Goal: Transaction & Acquisition: Book appointment/travel/reservation

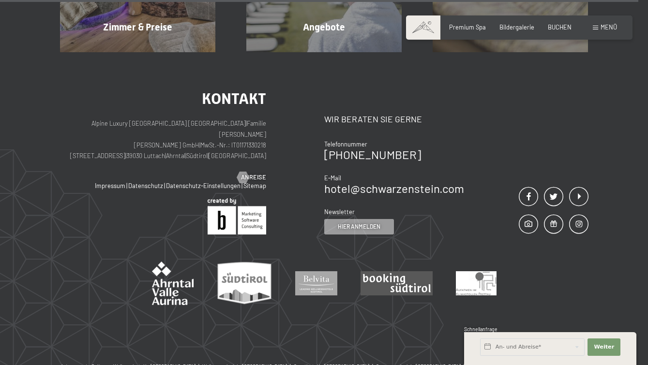
scroll to position [3281, 0]
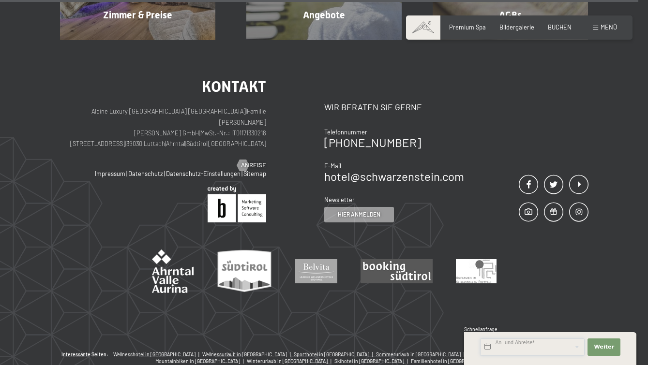
click at [524, 344] on input "text" at bounding box center [532, 347] width 105 height 17
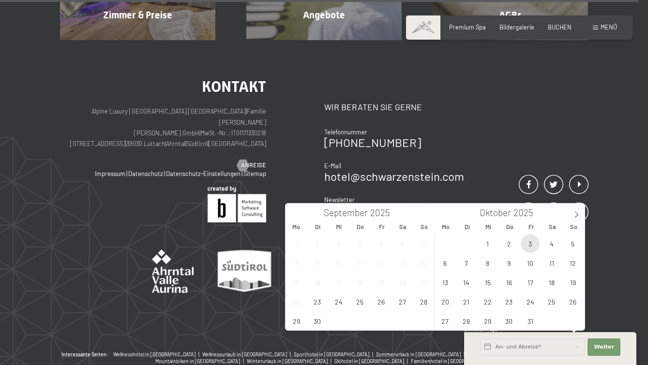
click at [534, 245] on span "3" at bounding box center [530, 243] width 19 height 19
click at [571, 245] on span "5" at bounding box center [572, 243] width 19 height 19
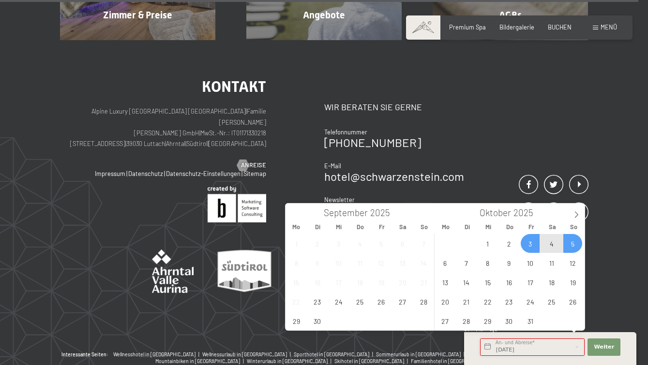
type input "Fr. 03.10.2025 - So. 05.10.2025"
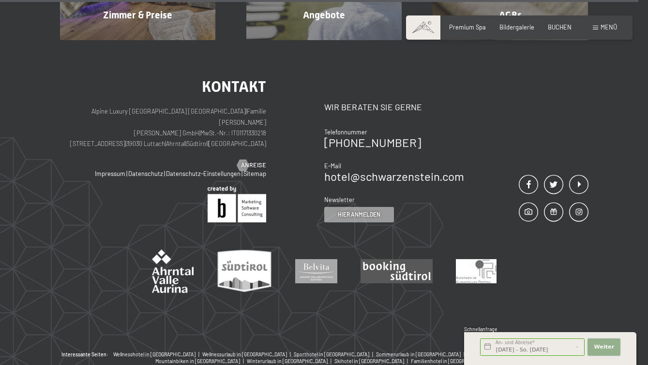
click at [599, 350] on span "Weiter" at bounding box center [604, 348] width 20 height 8
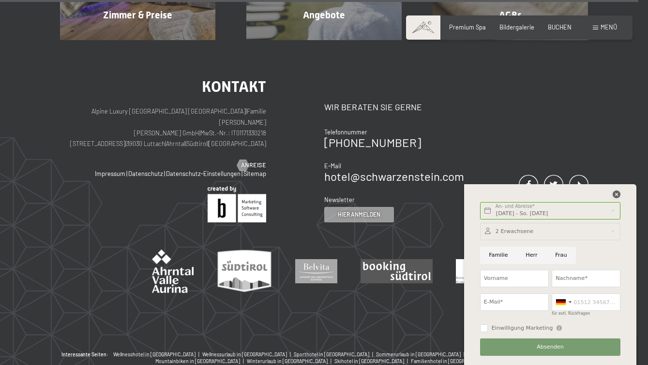
click at [619, 197] on icon at bounding box center [617, 195] width 8 height 8
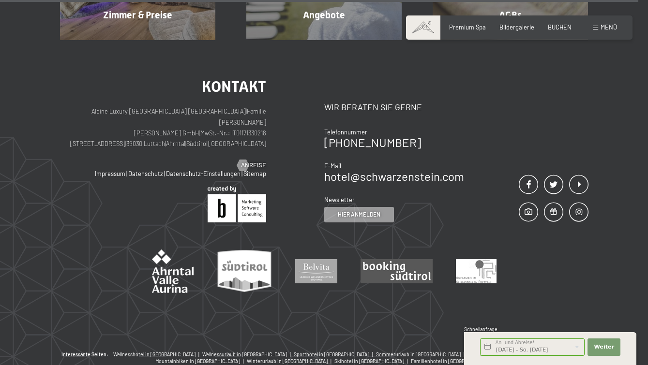
click at [558, 23] on div "Buchen Anfragen Premium Spa Bildergalerie BUCHEN Menü DE IT EN Gutschein Bilder…" at bounding box center [520, 27] width 196 height 9
click at [559, 24] on span "BUCHEN" at bounding box center [560, 26] width 24 height 8
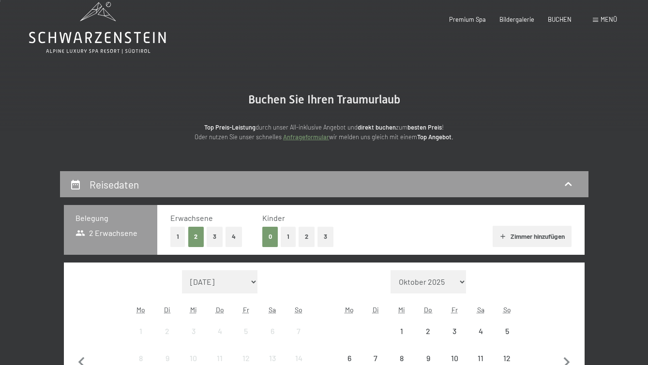
scroll to position [145, 0]
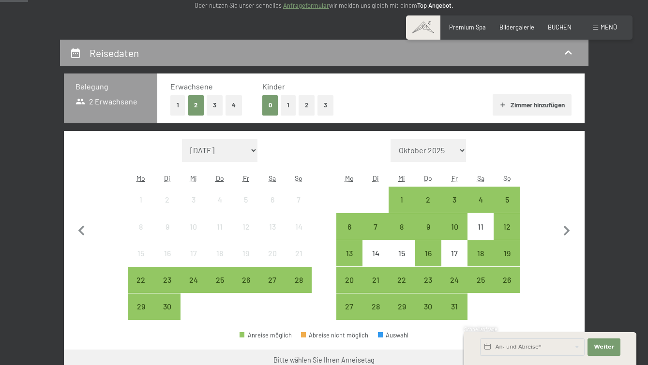
click at [210, 104] on button "3" at bounding box center [215, 105] width 16 height 20
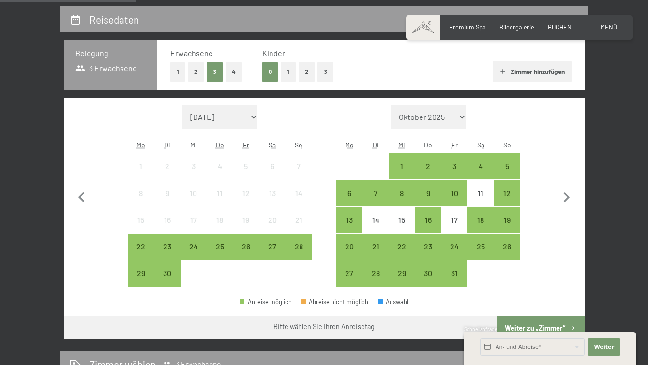
scroll to position [194, 0]
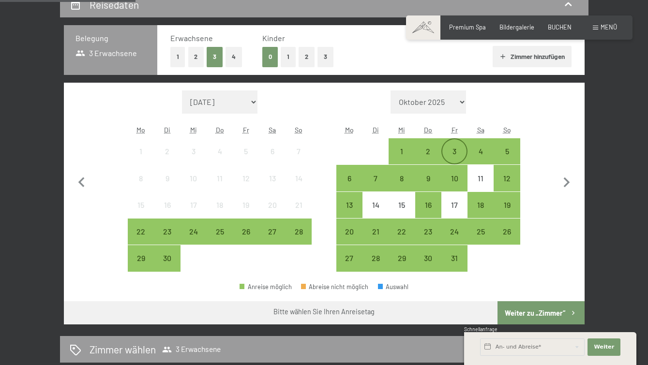
click at [449, 152] on div "3" at bounding box center [454, 160] width 24 height 24
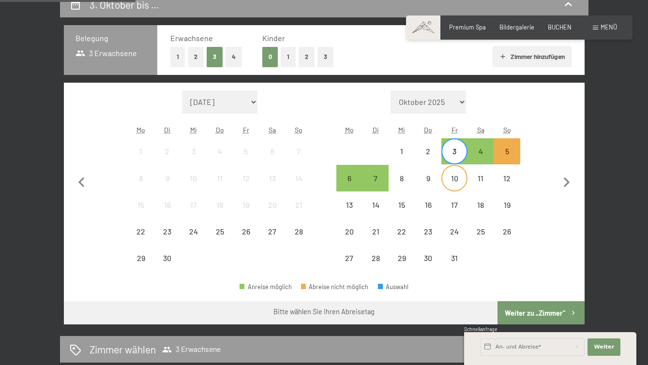
click at [458, 182] on div "10" at bounding box center [454, 187] width 24 height 24
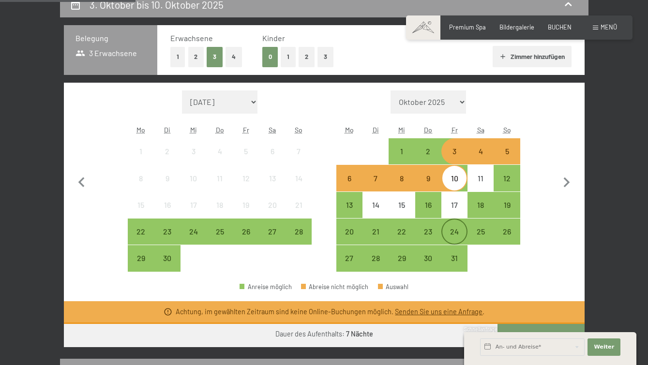
click at [456, 230] on div "24" at bounding box center [454, 240] width 24 height 24
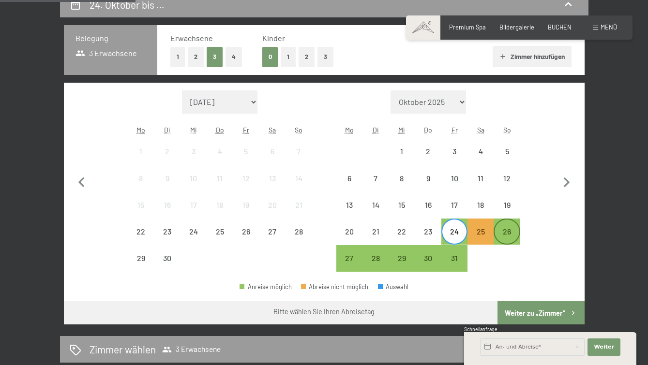
click at [513, 233] on div "26" at bounding box center [507, 240] width 24 height 24
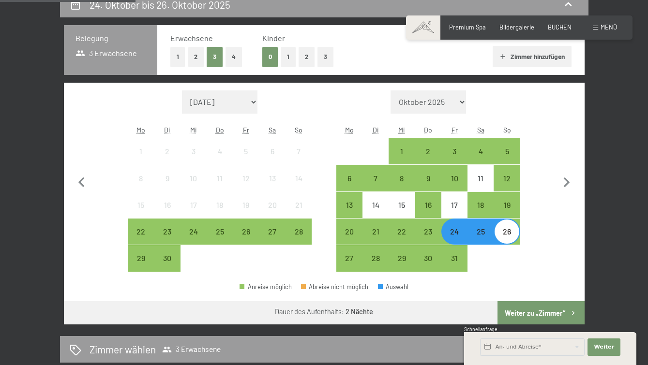
click at [545, 310] on button "Weiter zu „Zimmer“" at bounding box center [541, 313] width 87 height 23
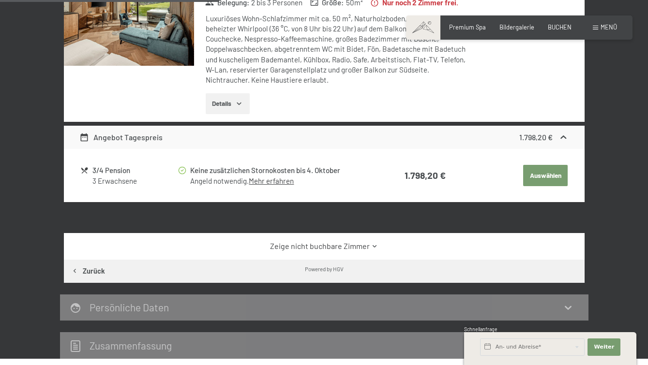
scroll to position [330, 0]
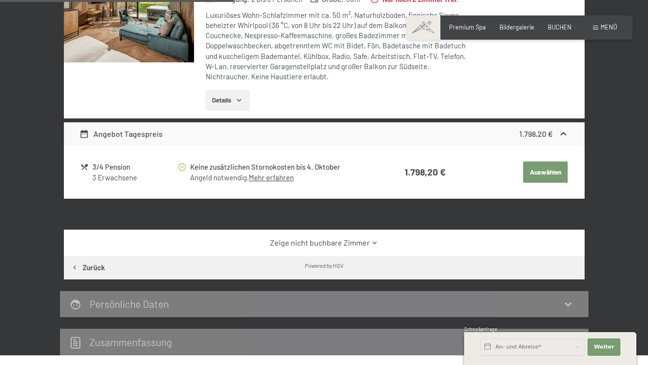
click at [239, 111] on button "Details" at bounding box center [228, 100] width 44 height 21
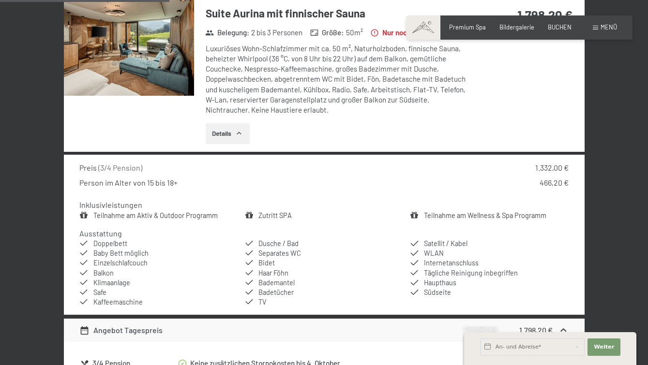
scroll to position [282, 0]
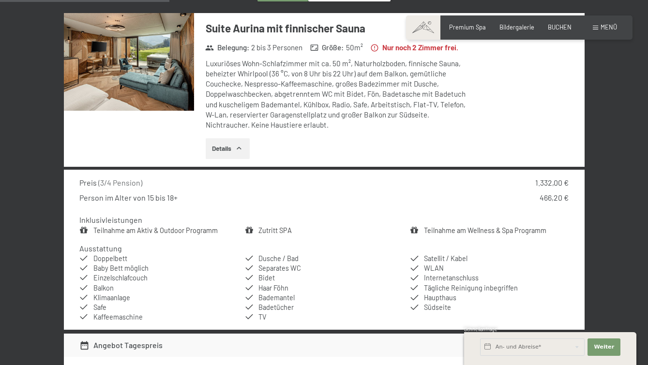
click at [116, 78] on img at bounding box center [129, 62] width 130 height 98
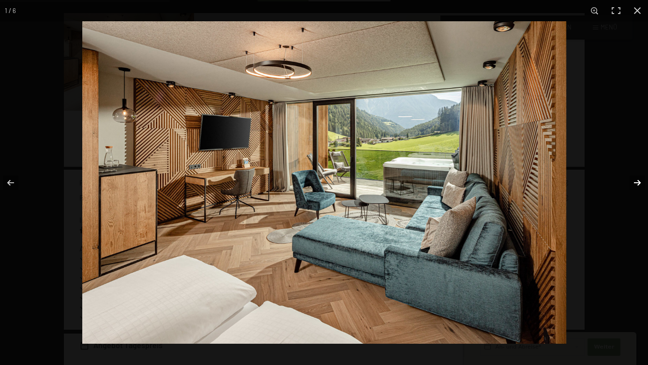
click at [634, 185] on button "button" at bounding box center [631, 183] width 34 height 48
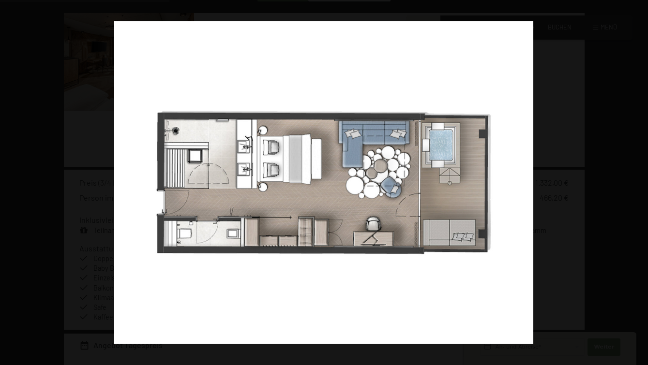
click at [634, 185] on button "button" at bounding box center [631, 183] width 34 height 48
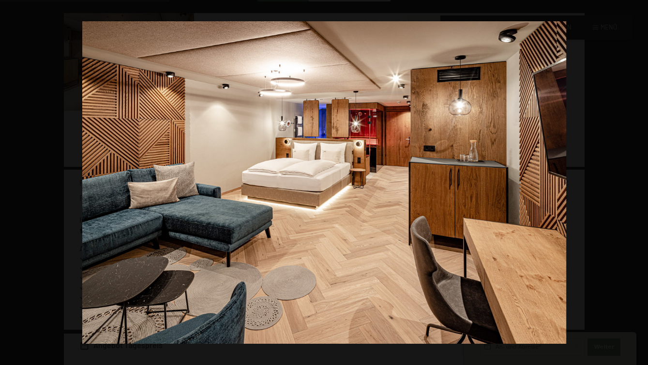
click at [634, 185] on button "button" at bounding box center [631, 183] width 34 height 48
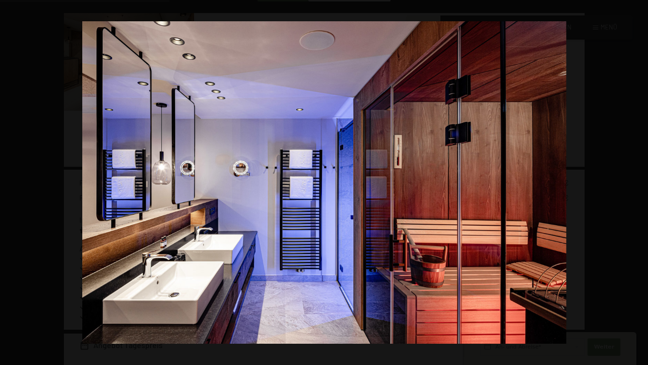
click at [634, 185] on button "button" at bounding box center [631, 183] width 34 height 48
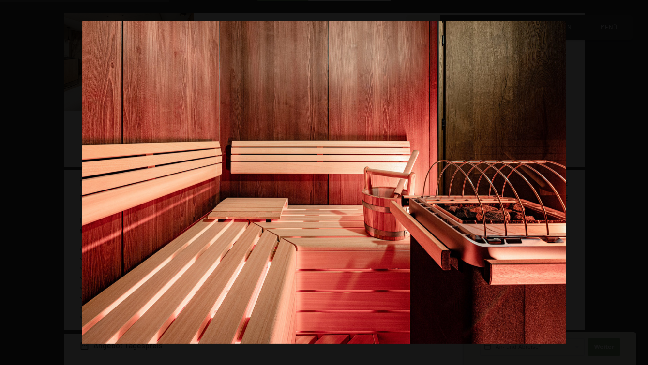
click at [634, 185] on button "button" at bounding box center [631, 183] width 34 height 48
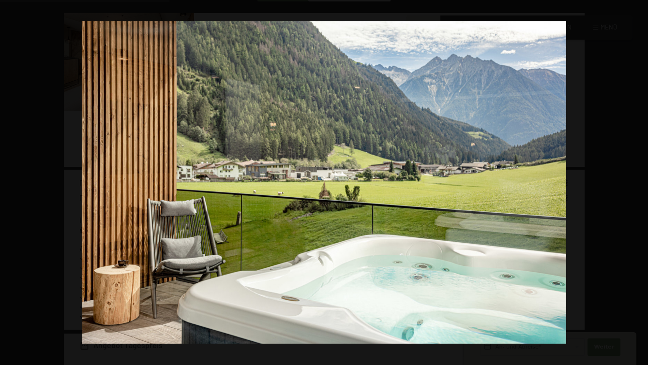
click at [634, 185] on button "button" at bounding box center [631, 183] width 34 height 48
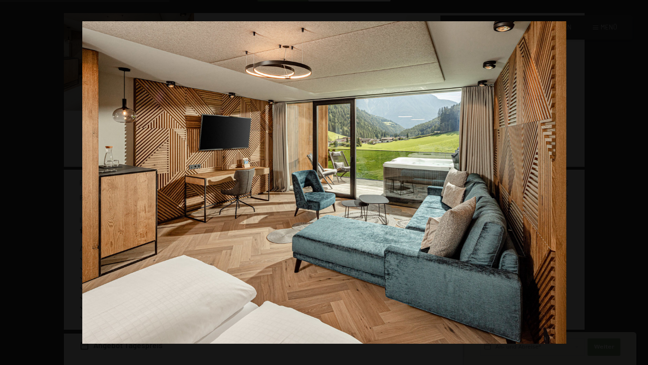
click at [634, 185] on button "button" at bounding box center [631, 183] width 34 height 48
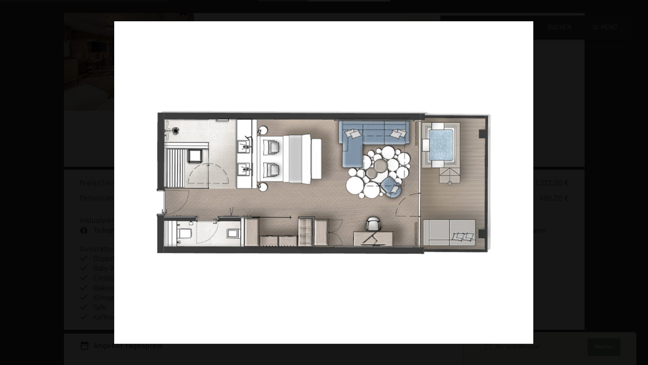
click at [634, 185] on button "button" at bounding box center [631, 183] width 34 height 48
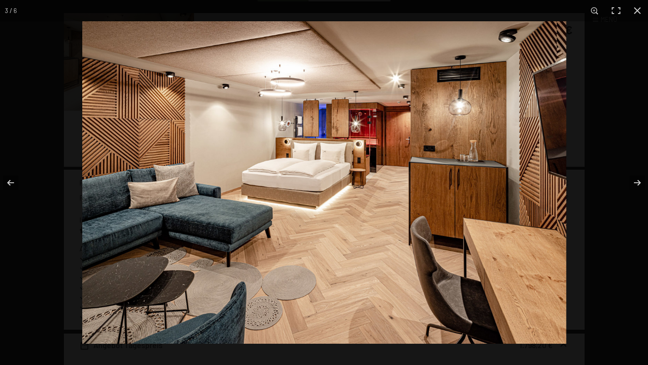
scroll to position [0, 0]
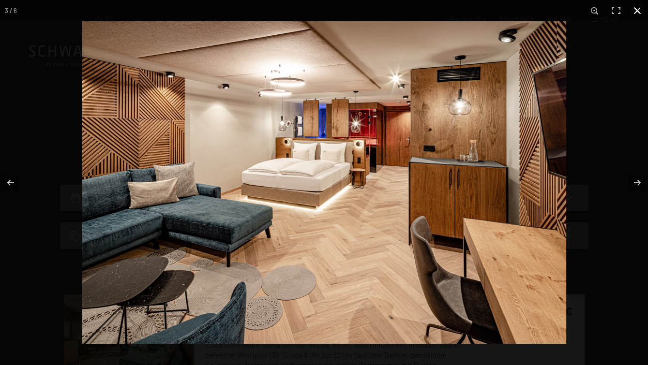
click at [641, 11] on button "button" at bounding box center [637, 10] width 21 height 21
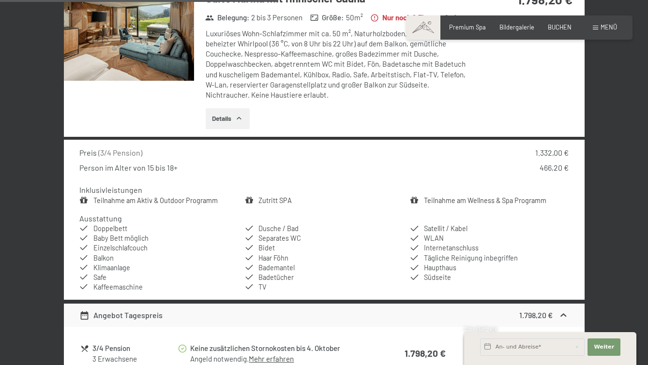
scroll to position [532, 0]
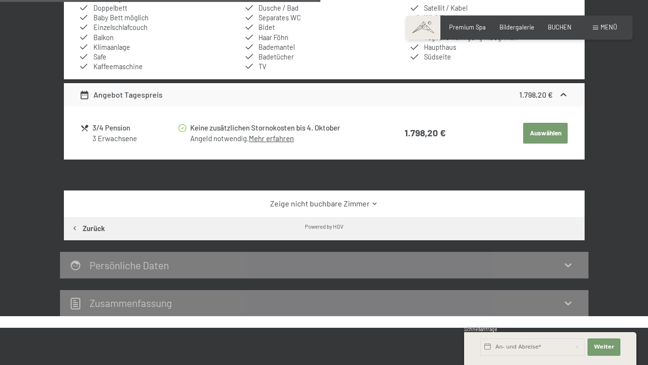
click at [351, 209] on link "Zeige nicht buchbare Zimmer" at bounding box center [323, 203] width 489 height 11
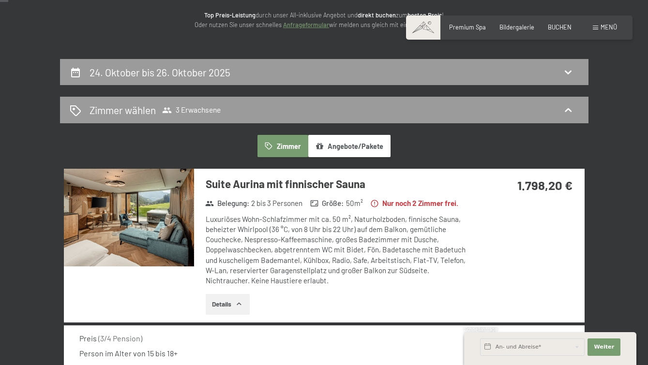
scroll to position [0, 0]
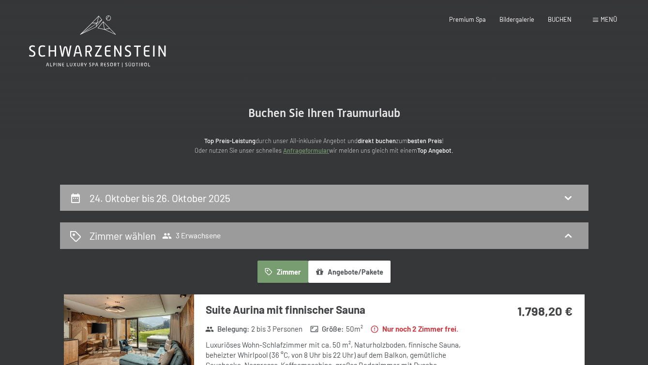
click at [253, 203] on div "24. Oktober bis 26. Oktober 2025" at bounding box center [324, 198] width 509 height 14
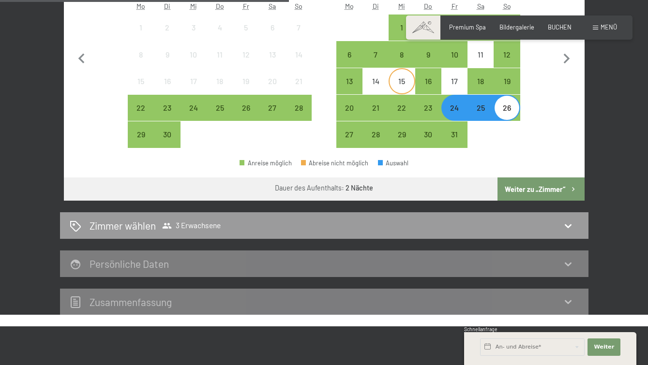
scroll to position [233, 0]
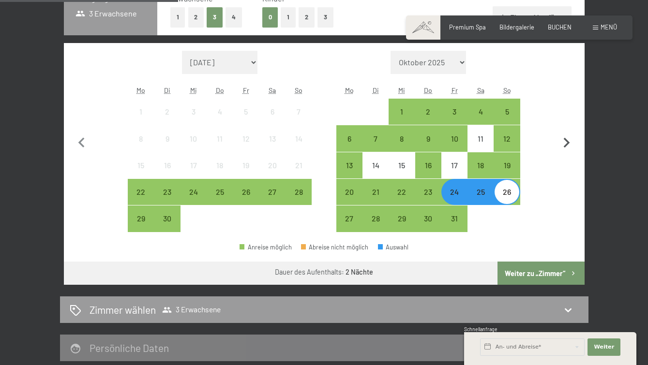
click at [565, 139] on icon "button" at bounding box center [567, 143] width 6 height 10
select select "2025-10-01"
select select "2025-11-01"
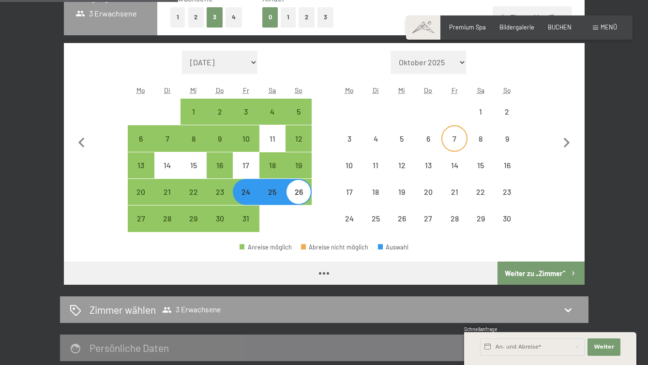
click at [457, 137] on div "7" at bounding box center [454, 147] width 24 height 24
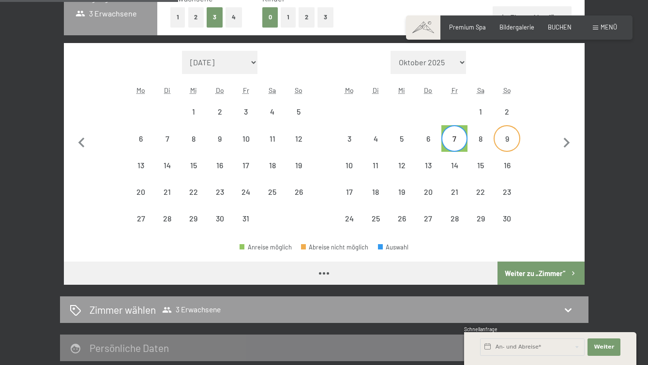
select select "2025-10-01"
select select "2025-11-01"
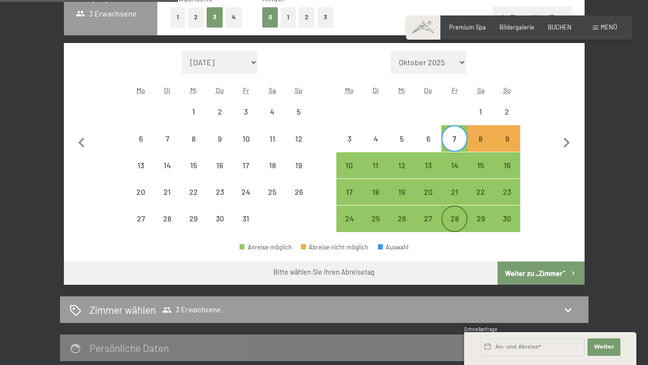
click at [456, 217] on div "28" at bounding box center [454, 227] width 24 height 24
select select "2025-10-01"
select select "2025-11-01"
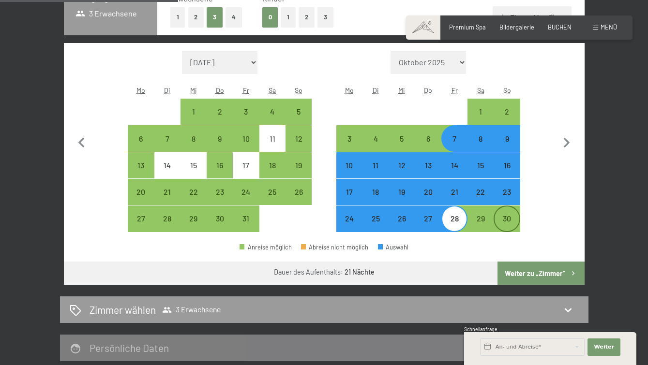
click at [506, 218] on div "30" at bounding box center [507, 227] width 24 height 24
select select "2025-10-01"
select select "2025-11-01"
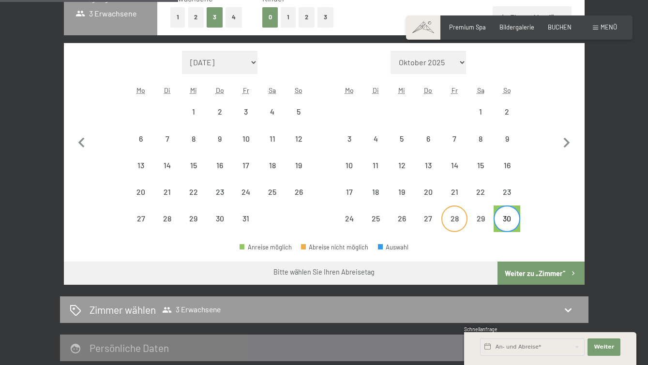
click at [457, 215] on div "28" at bounding box center [454, 227] width 24 height 24
select select "2025-10-01"
select select "2025-11-01"
click at [508, 216] on div "30" at bounding box center [507, 227] width 24 height 24
select select "2025-10-01"
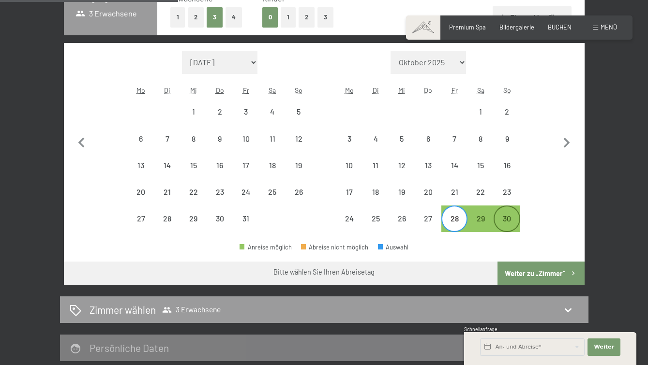
select select "2025-11-01"
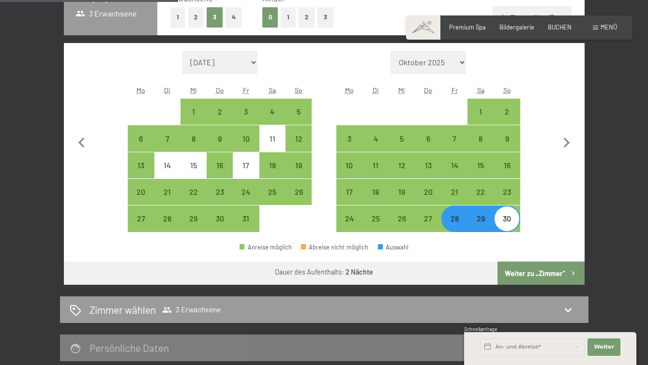
click at [556, 276] on button "Weiter zu „Zimmer“" at bounding box center [541, 273] width 87 height 23
select select "2025-10-01"
select select "2025-11-01"
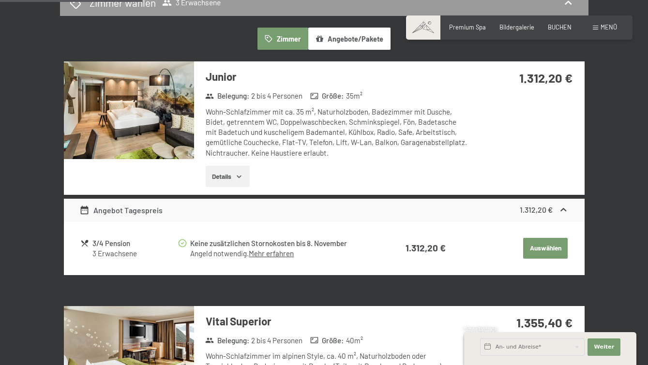
scroll to position [185, 0]
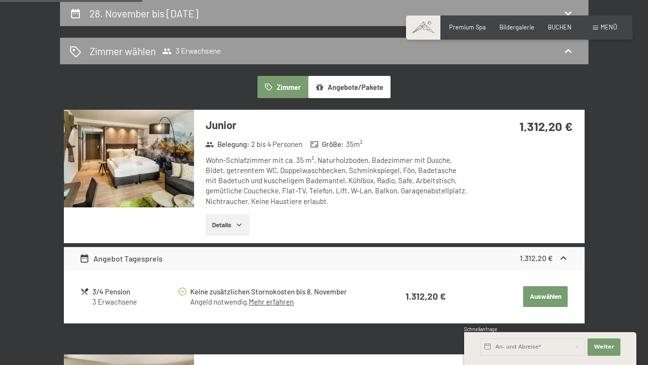
click at [137, 172] on img at bounding box center [129, 159] width 130 height 98
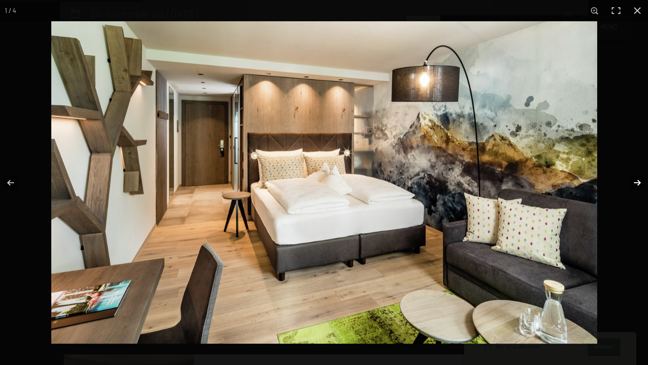
click at [634, 180] on button "button" at bounding box center [631, 183] width 34 height 48
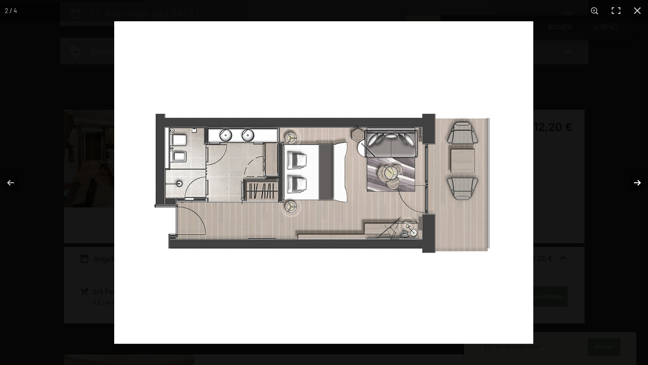
click at [634, 180] on button "button" at bounding box center [631, 183] width 34 height 48
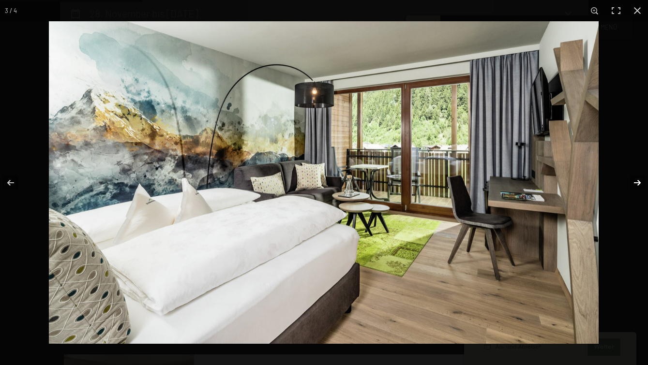
click at [634, 180] on button "button" at bounding box center [631, 183] width 34 height 48
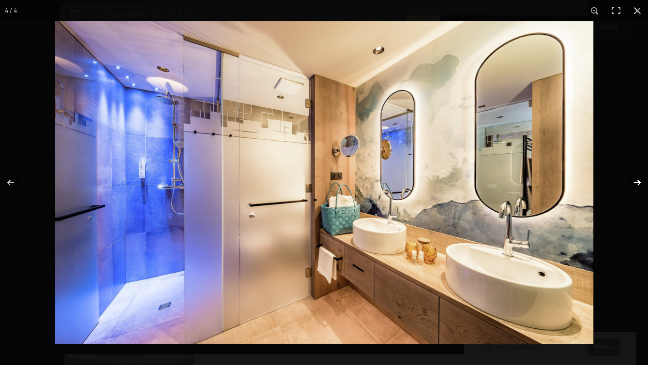
click at [634, 180] on button "button" at bounding box center [631, 183] width 34 height 48
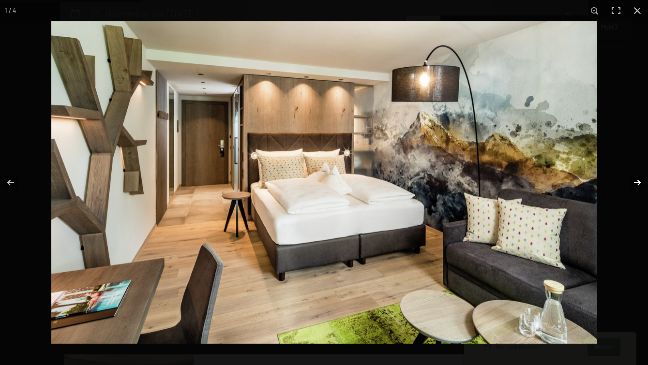
click at [634, 180] on button "button" at bounding box center [631, 183] width 34 height 48
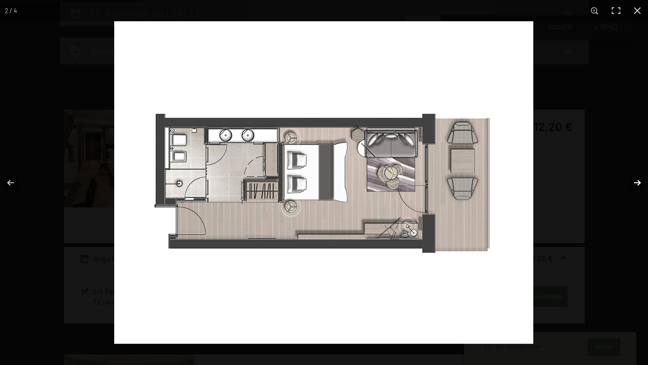
click at [634, 180] on button "button" at bounding box center [631, 183] width 34 height 48
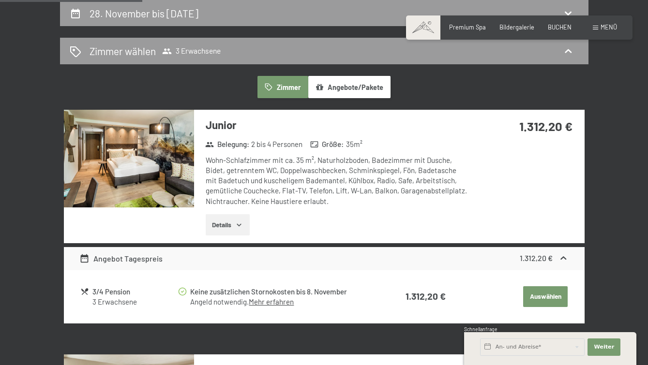
click at [0, 0] on button "button" at bounding box center [0, 0] width 0 height 0
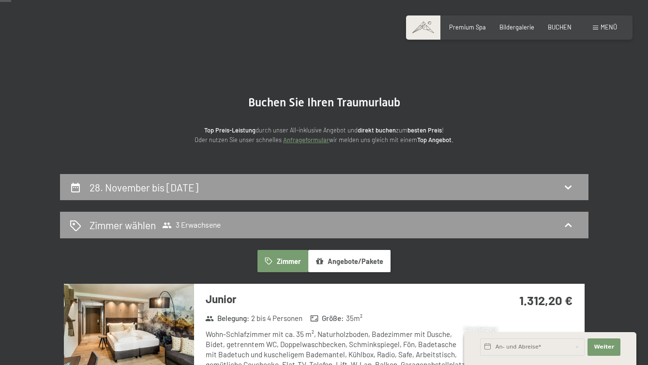
scroll to position [0, 0]
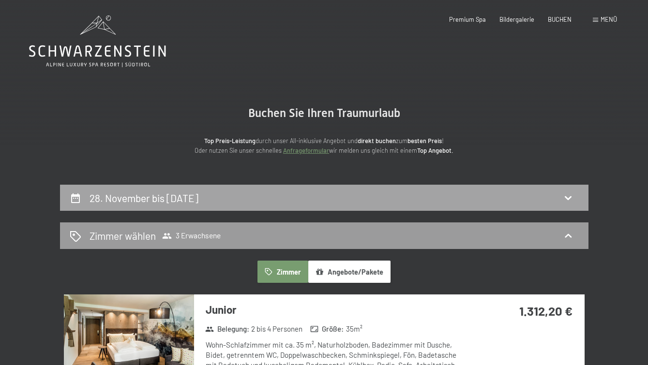
click at [198, 195] on h2 "28. November bis 30. November 2025" at bounding box center [144, 198] width 109 height 12
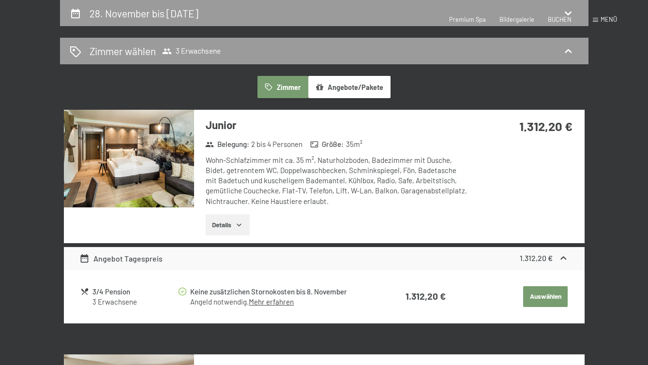
select select "2025-10-01"
select select "2025-11-01"
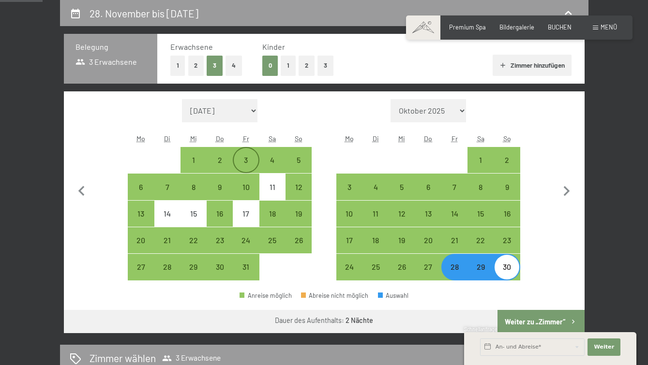
click at [244, 157] on div "3" at bounding box center [246, 168] width 24 height 24
select select "2025-10-01"
select select "2025-11-01"
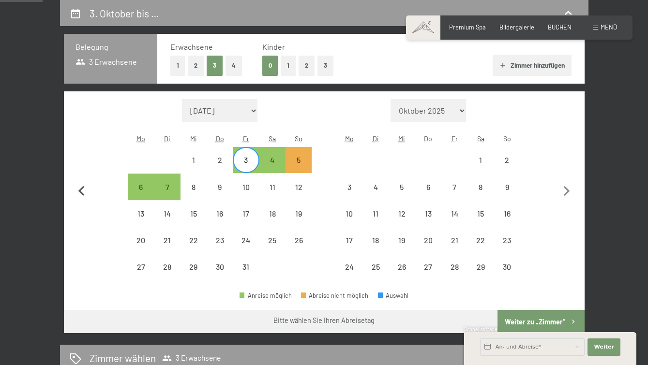
click at [84, 189] on icon "button" at bounding box center [82, 192] width 20 height 20
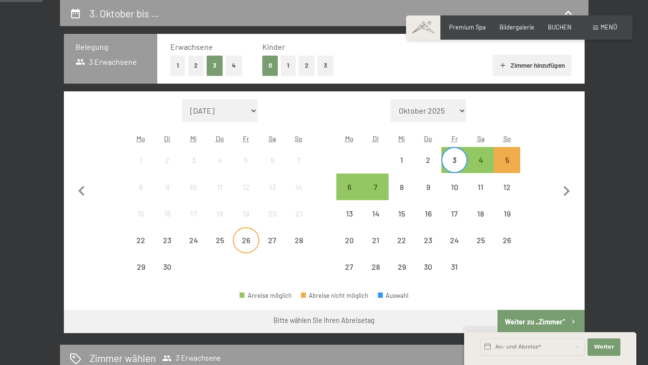
click at [251, 240] on div "26" at bounding box center [246, 249] width 24 height 24
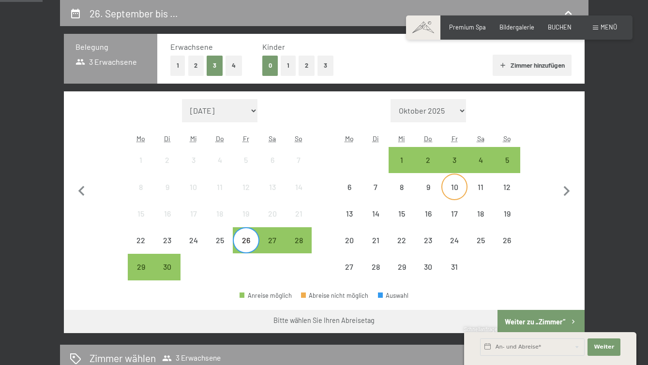
click at [452, 194] on div "10" at bounding box center [454, 195] width 24 height 24
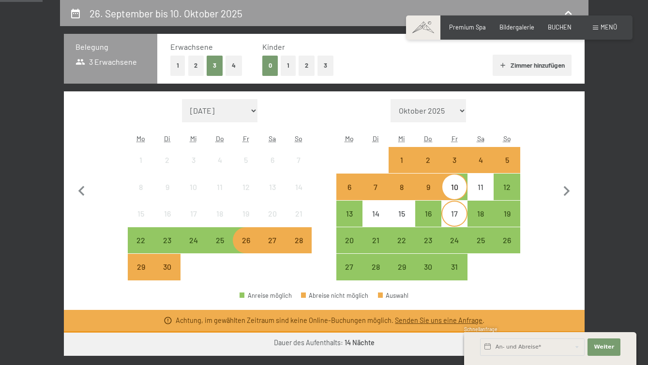
click at [458, 214] on div "17" at bounding box center [454, 222] width 24 height 24
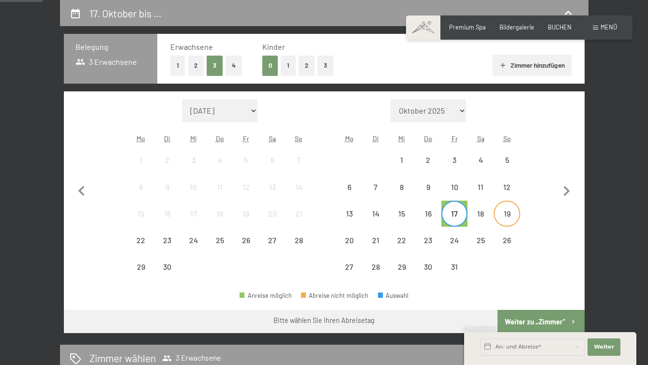
click at [510, 216] on div "19" at bounding box center [507, 222] width 24 height 24
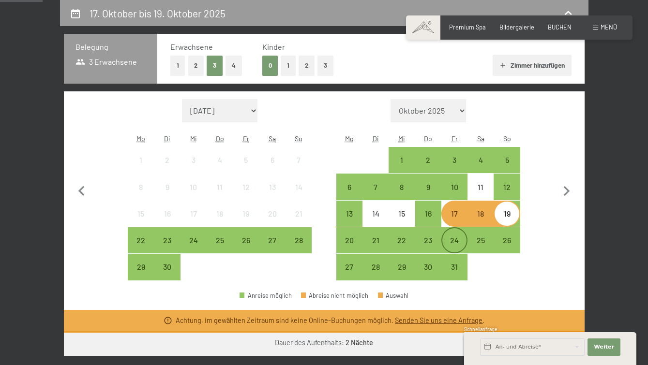
click at [449, 240] on div "24" at bounding box center [454, 249] width 24 height 24
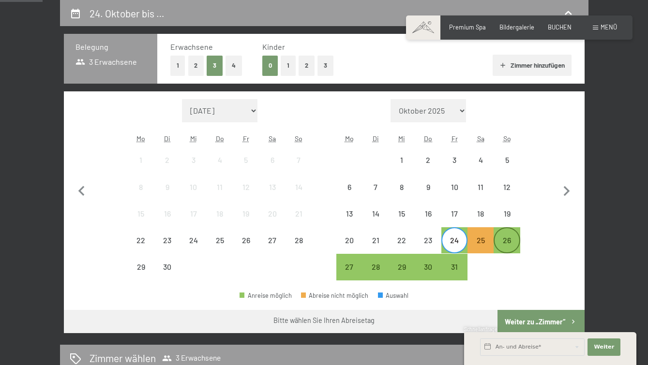
click at [517, 239] on div "26" at bounding box center [507, 249] width 24 height 24
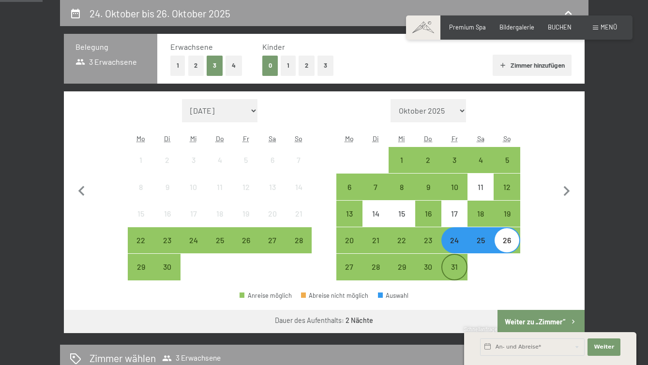
drag, startPoint x: 456, startPoint y: 266, endPoint x: 463, endPoint y: 276, distance: 12.2
click at [458, 269] on div "31" at bounding box center [454, 275] width 24 height 24
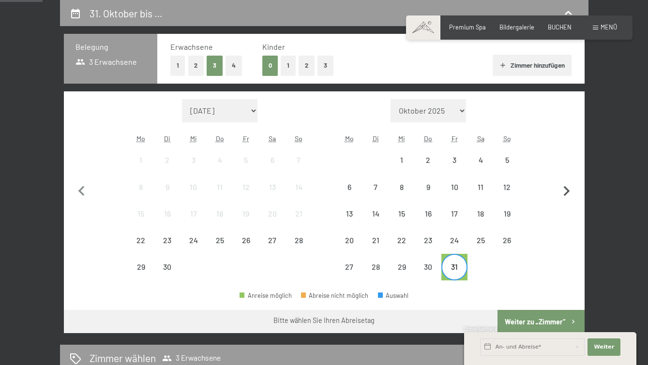
click at [562, 190] on icon "button" at bounding box center [567, 192] width 20 height 20
select select "2025-10-01"
select select "2025-11-01"
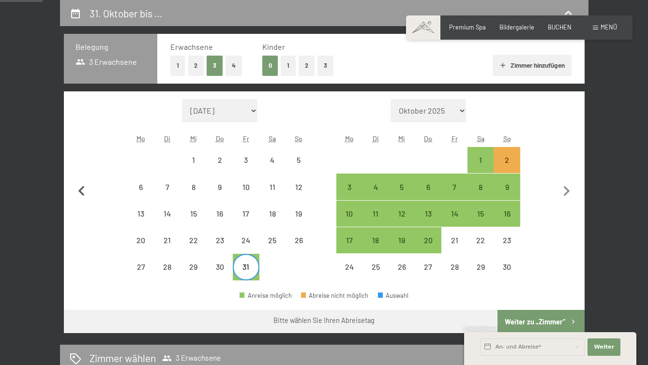
click at [83, 193] on icon "button" at bounding box center [82, 192] width 20 height 20
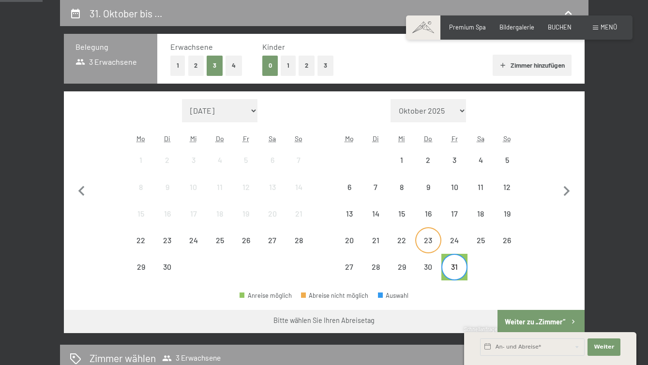
click at [434, 238] on div "23" at bounding box center [428, 249] width 24 height 24
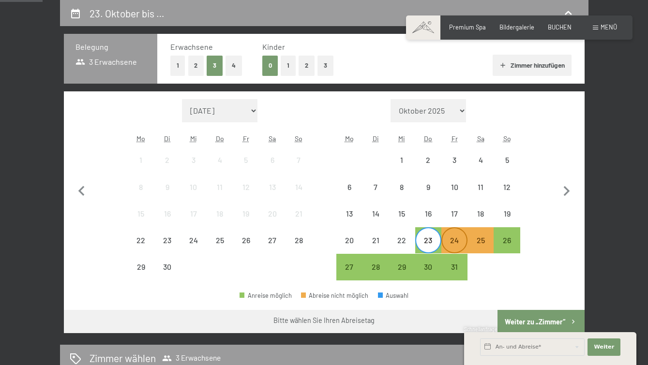
click at [453, 237] on div "24" at bounding box center [454, 249] width 24 height 24
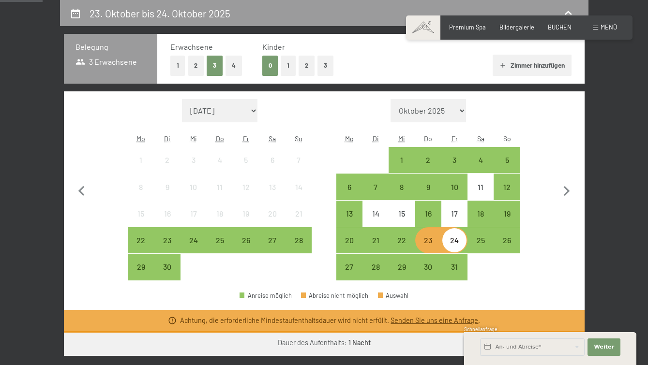
click at [458, 244] on div "24" at bounding box center [454, 249] width 24 height 24
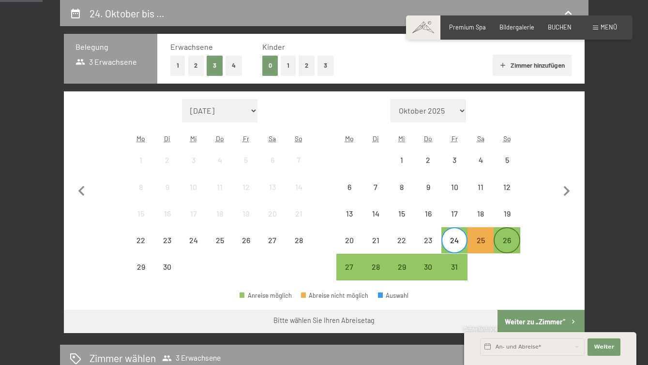
drag, startPoint x: 514, startPoint y: 235, endPoint x: 558, endPoint y: 291, distance: 71.8
click at [515, 236] on div "26" at bounding box center [507, 240] width 24 height 24
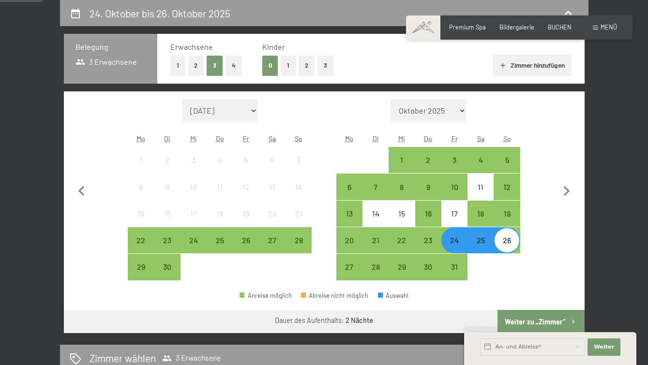
click at [540, 316] on button "Weiter zu „Zimmer“" at bounding box center [541, 321] width 87 height 23
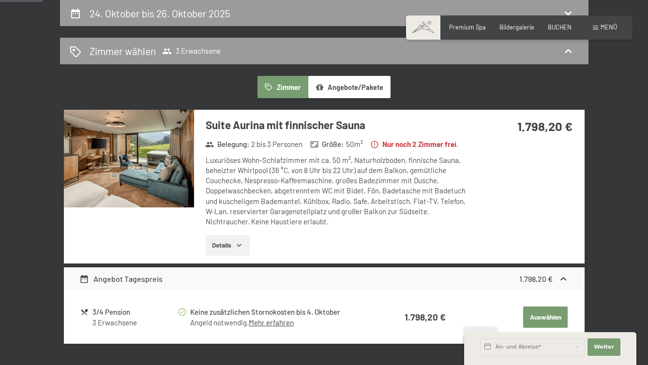
click at [247, 257] on button "Details" at bounding box center [228, 245] width 44 height 21
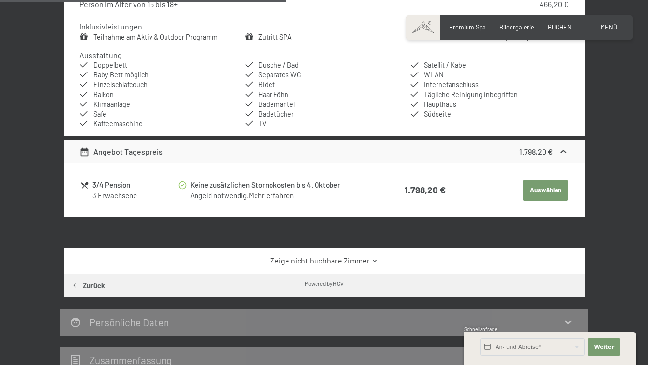
click at [538, 201] on button "Auswählen" at bounding box center [545, 190] width 45 height 21
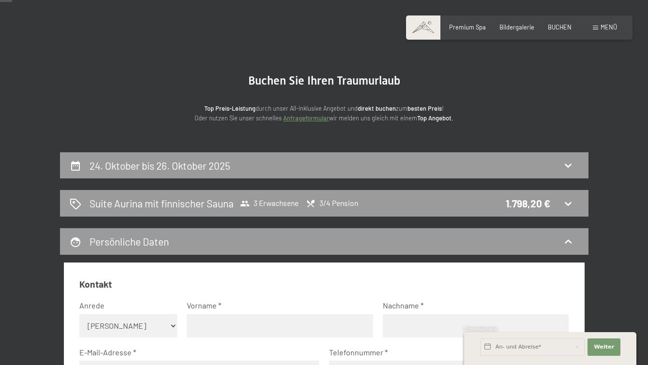
scroll to position [0, 0]
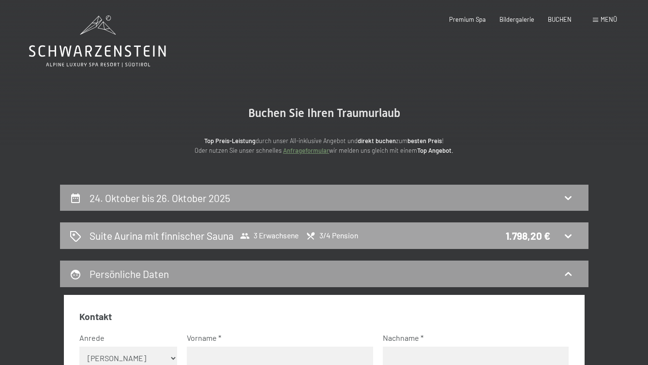
click at [574, 232] on icon at bounding box center [569, 236] width 12 height 12
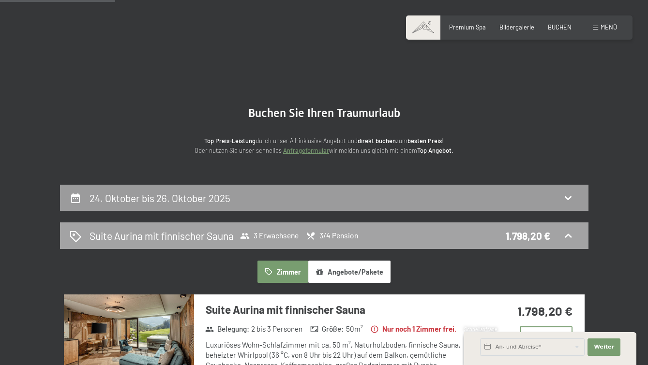
scroll to position [185, 0]
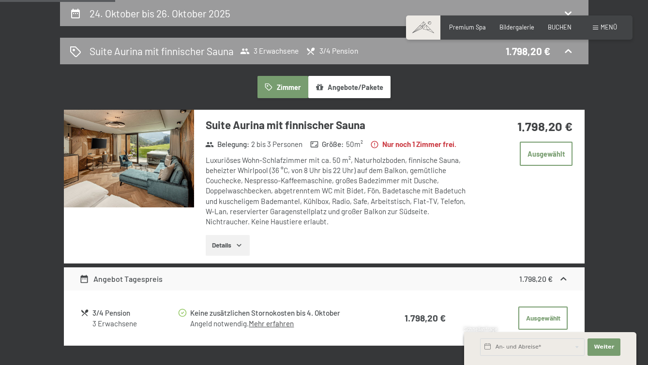
click at [179, 165] on img at bounding box center [129, 159] width 130 height 98
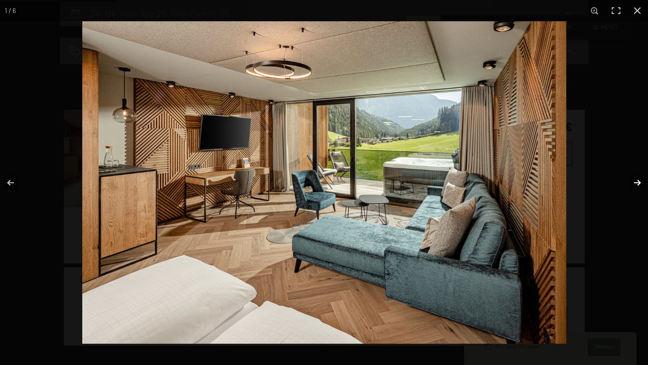
click at [637, 183] on button "button" at bounding box center [631, 183] width 34 height 48
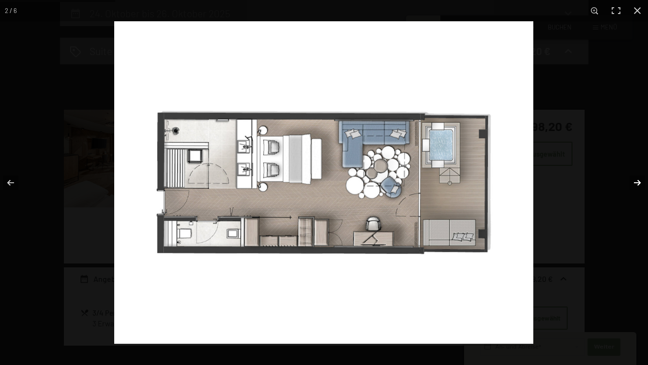
click at [637, 183] on button "button" at bounding box center [631, 183] width 34 height 48
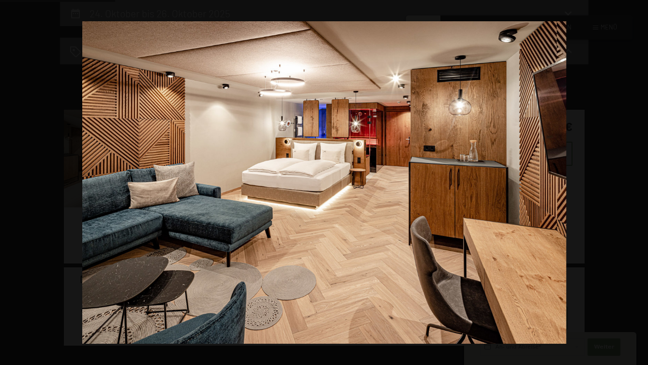
click at [636, 181] on button "button" at bounding box center [631, 183] width 34 height 48
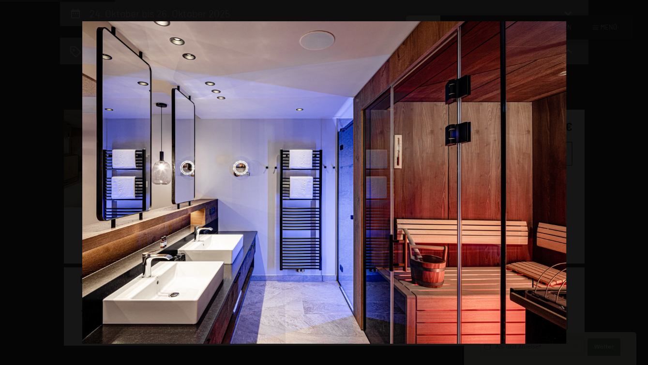
click at [636, 181] on button "button" at bounding box center [631, 183] width 34 height 48
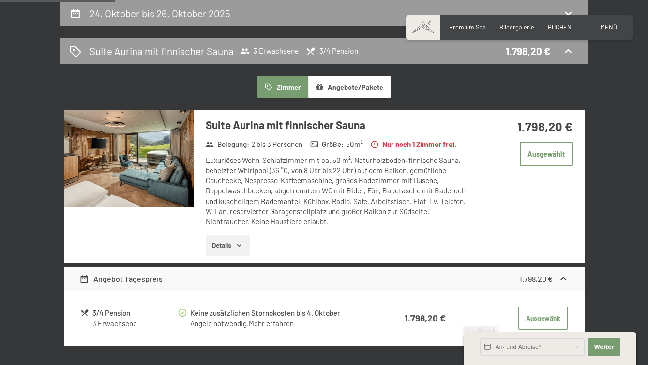
click at [0, 0] on button "button" at bounding box center [0, 0] width 0 height 0
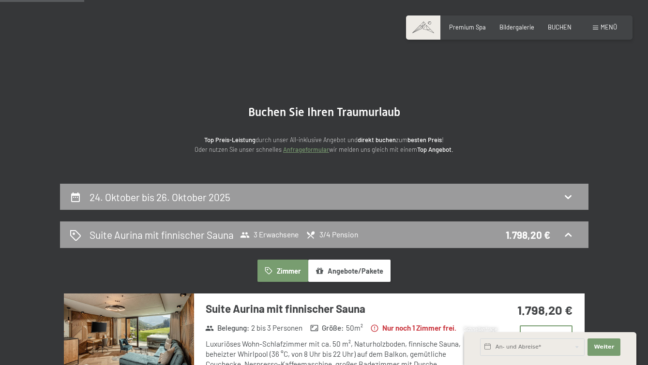
scroll to position [0, 0]
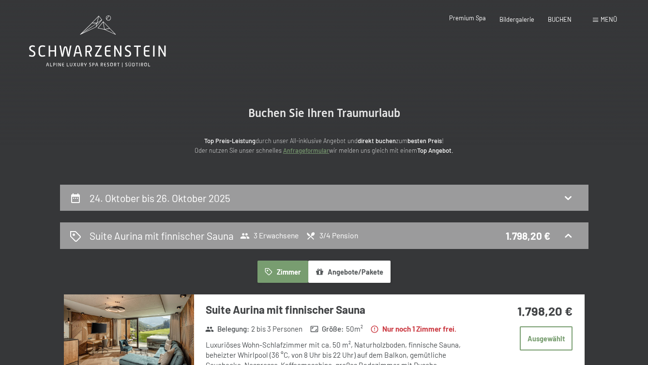
click at [468, 20] on span "Premium Spa" at bounding box center [467, 18] width 37 height 8
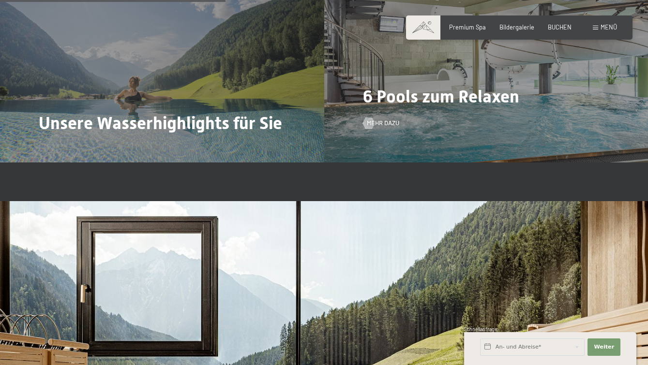
scroll to position [1936, 0]
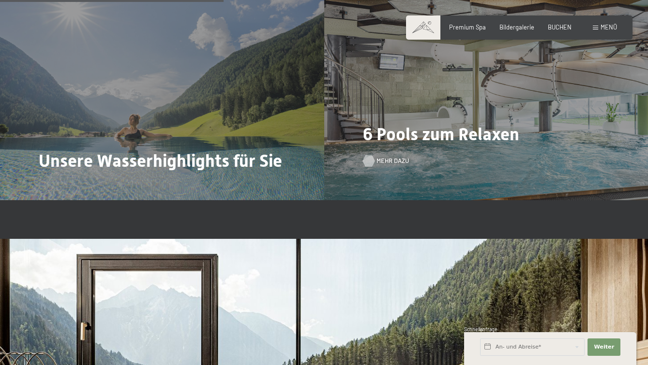
click at [383, 159] on span "Mehr dazu" at bounding box center [393, 161] width 32 height 9
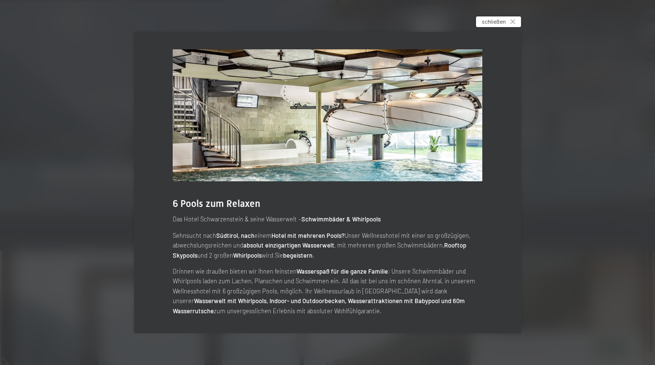
click at [517, 21] on div "schließen" at bounding box center [498, 21] width 45 height 11
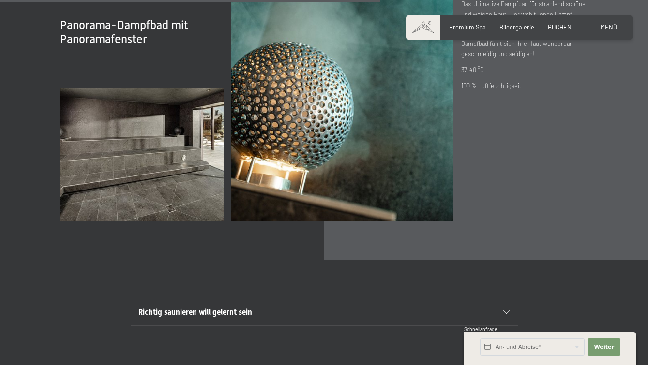
scroll to position [2856, 0]
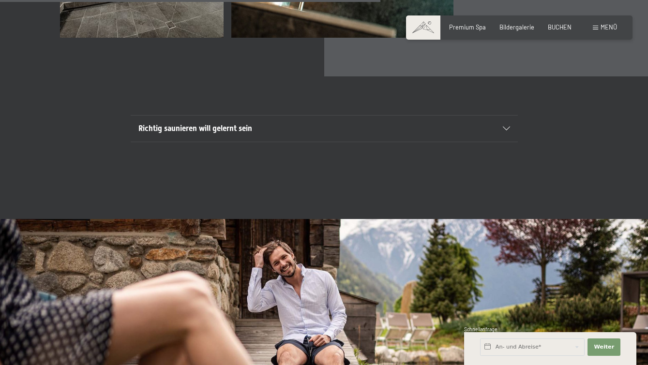
click at [522, 32] on div "Buchen Anfragen Premium Spa Bildergalerie BUCHEN Menü DE IT EN Gutschein Bilder…" at bounding box center [520, 27] width 196 height 9
click at [522, 29] on span "Bildergalerie" at bounding box center [517, 26] width 35 height 8
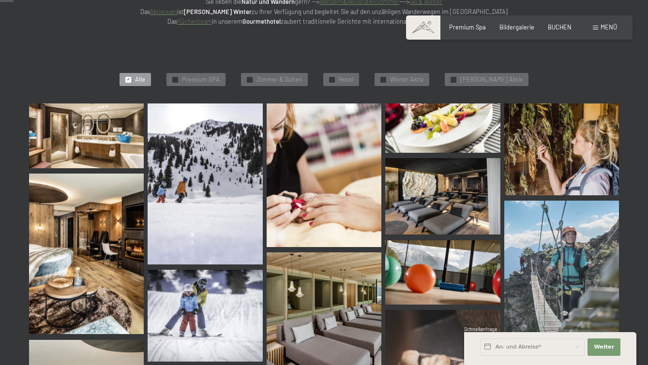
click at [76, 125] on img at bounding box center [86, 136] width 115 height 65
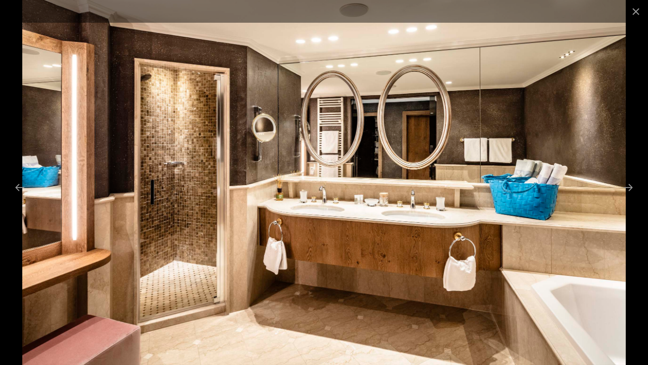
scroll to position [678, 0]
click at [600, 184] on img at bounding box center [324, 182] width 604 height 365
click at [633, 187] on button "Next slide" at bounding box center [628, 187] width 20 height 19
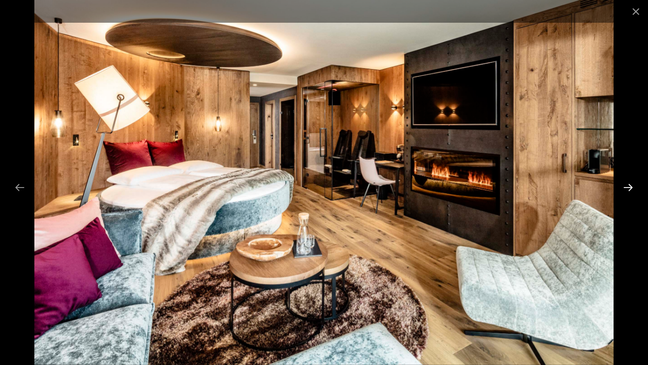
click at [633, 187] on button "Next slide" at bounding box center [628, 187] width 20 height 19
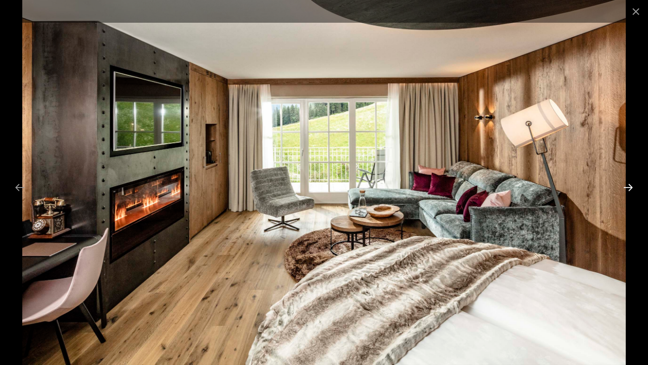
click at [633, 187] on button "Next slide" at bounding box center [628, 187] width 20 height 19
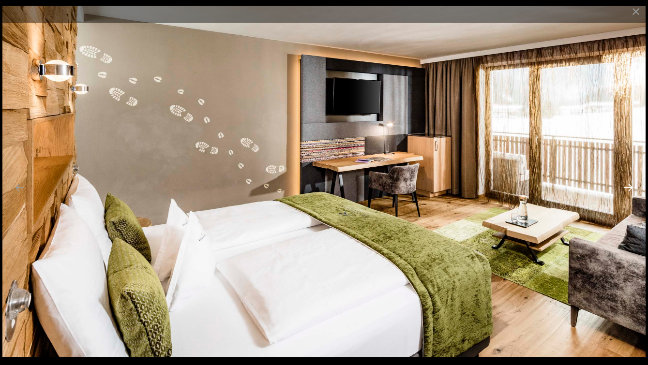
click at [633, 187] on button "Next slide" at bounding box center [628, 187] width 20 height 19
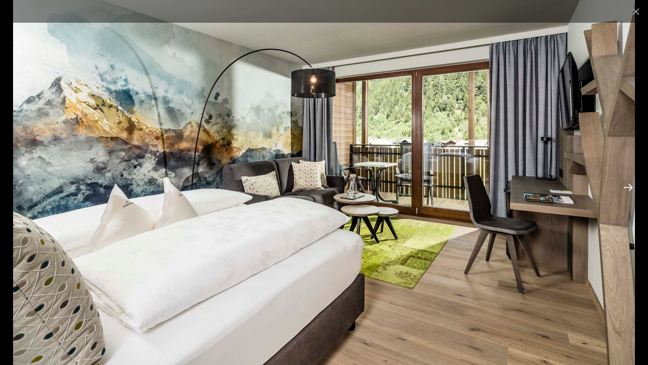
click at [630, 185] on button "Next slide" at bounding box center [628, 187] width 20 height 19
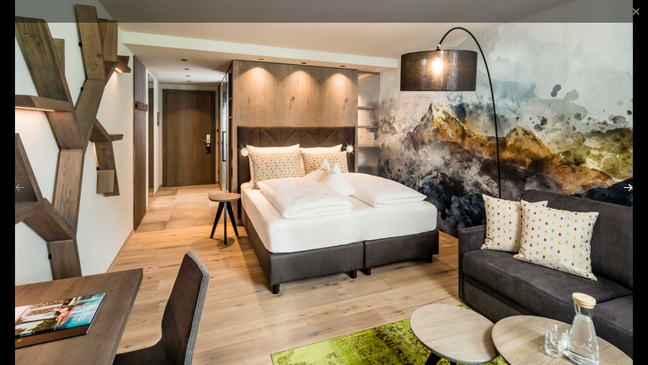
click at [630, 185] on button "Next slide" at bounding box center [628, 187] width 20 height 19
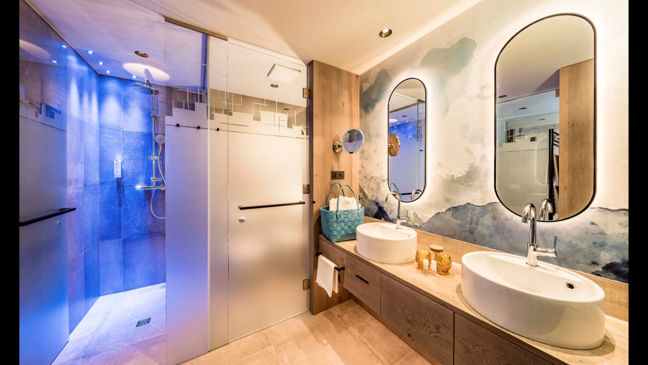
click at [630, 185] on button "Next slide" at bounding box center [633, 187] width 20 height 19
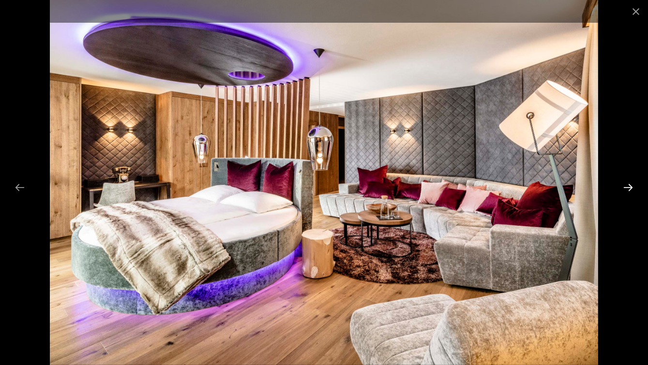
scroll to position [675, 0]
click at [630, 185] on button "Next slide" at bounding box center [628, 187] width 20 height 19
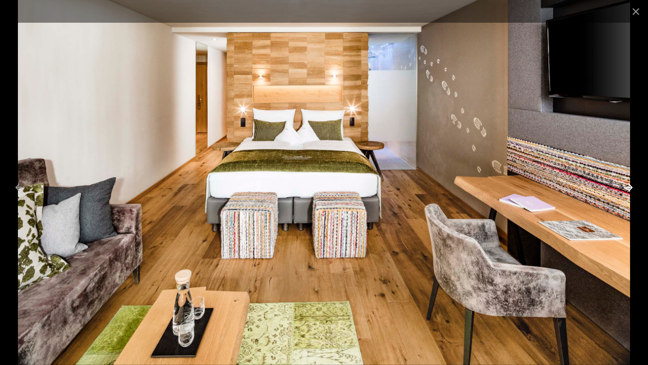
click at [630, 185] on button "Next slide" at bounding box center [628, 187] width 20 height 19
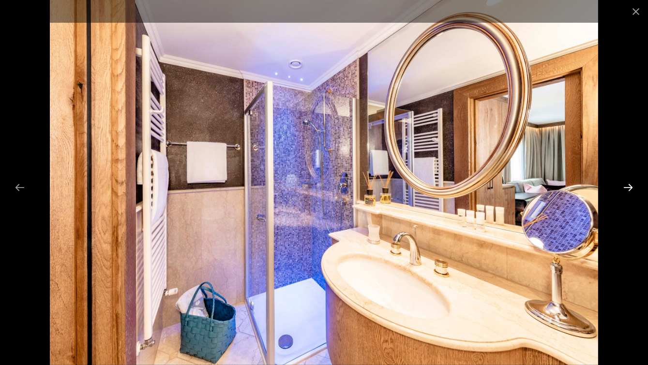
click at [630, 185] on button "Next slide" at bounding box center [628, 187] width 20 height 19
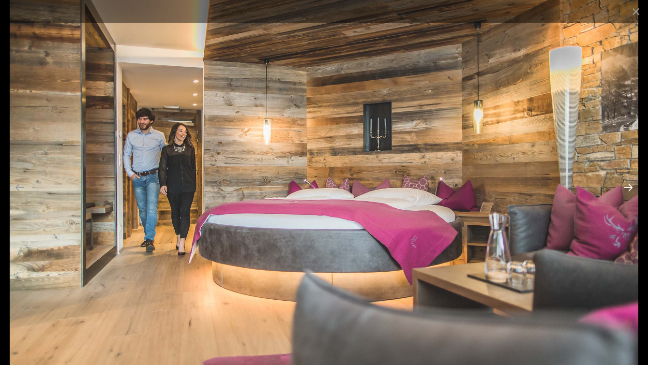
click at [630, 185] on button "Next slide" at bounding box center [628, 187] width 20 height 19
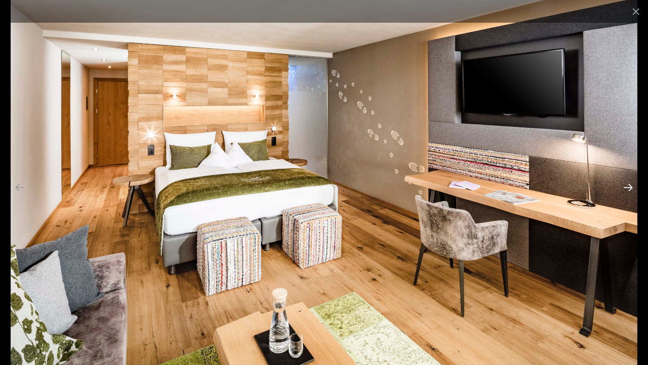
click at [630, 185] on button "Next slide" at bounding box center [628, 187] width 20 height 19
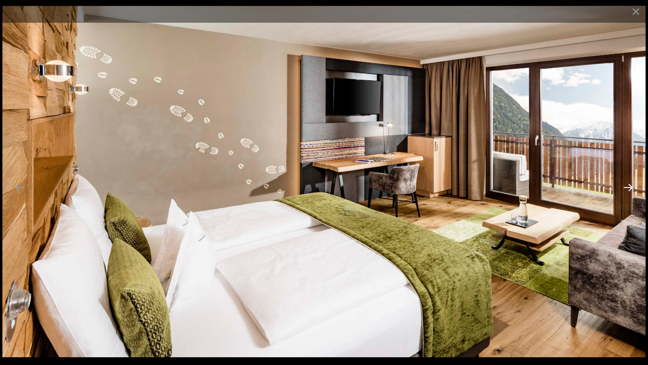
click at [630, 185] on button "Next slide" at bounding box center [628, 187] width 20 height 19
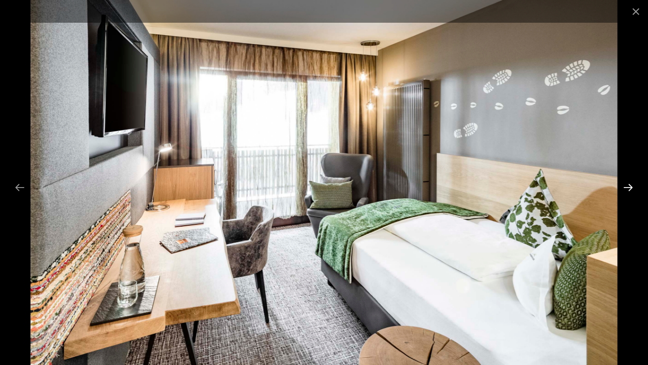
click at [630, 185] on button "Next slide" at bounding box center [628, 187] width 20 height 19
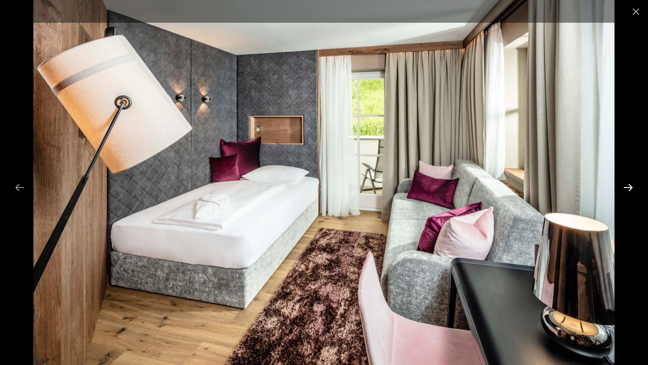
click at [630, 185] on button "Next slide" at bounding box center [628, 187] width 20 height 19
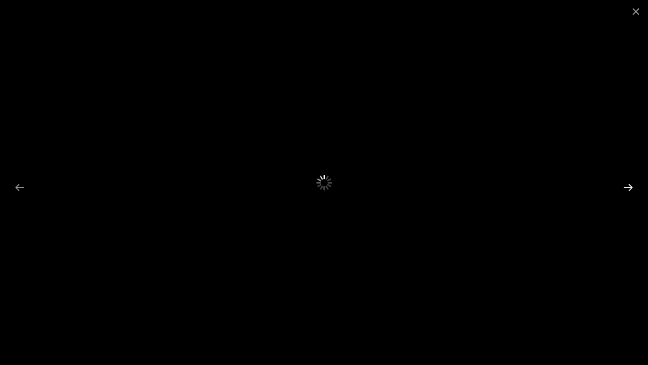
click at [630, 185] on button "Next slide" at bounding box center [628, 187] width 20 height 19
click at [640, 13] on button "Close gallery" at bounding box center [636, 11] width 24 height 23
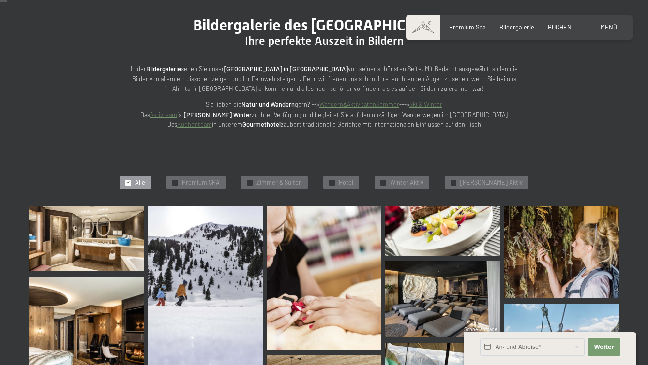
scroll to position [97, 0]
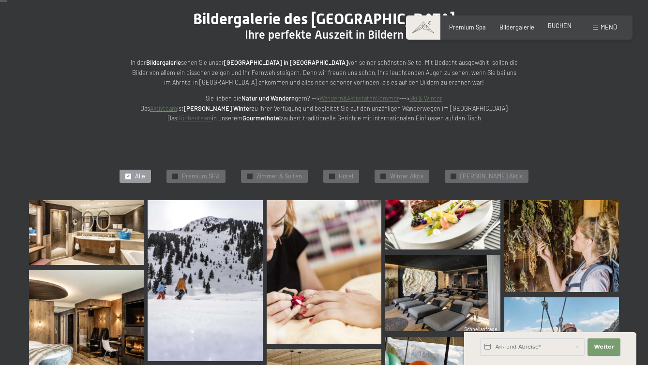
click at [569, 22] on span "BUCHEN" at bounding box center [560, 26] width 24 height 8
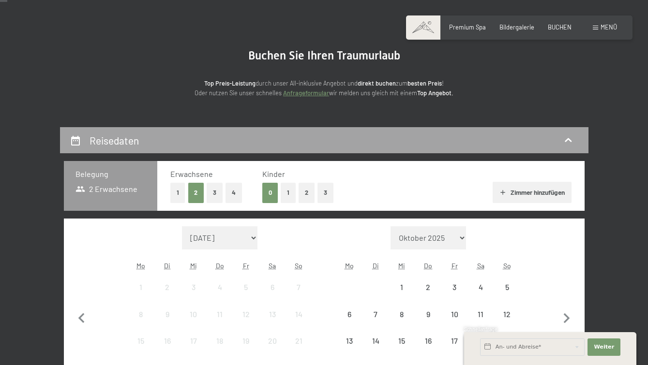
scroll to position [194, 0]
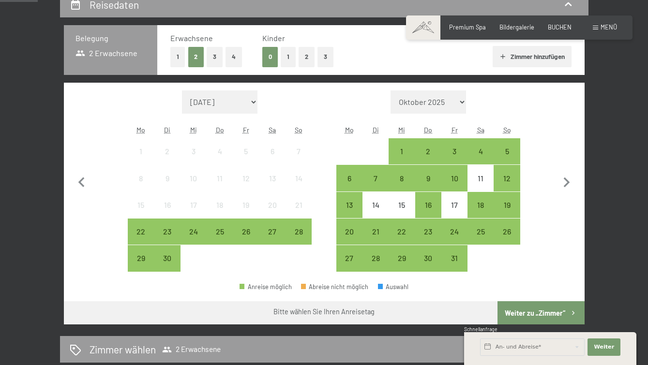
click at [211, 60] on button "3" at bounding box center [215, 57] width 16 height 20
click at [454, 232] on div "24" at bounding box center [454, 240] width 24 height 24
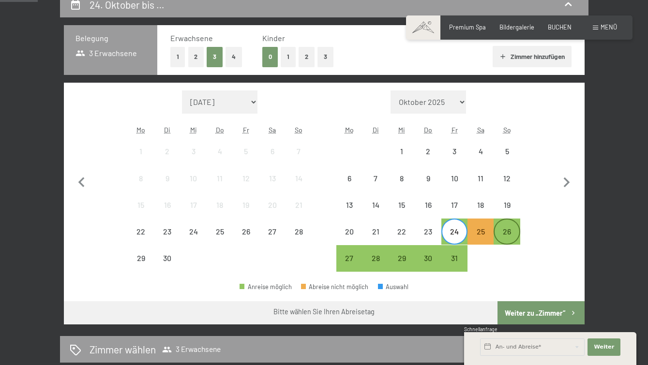
click at [512, 233] on div "26" at bounding box center [507, 240] width 24 height 24
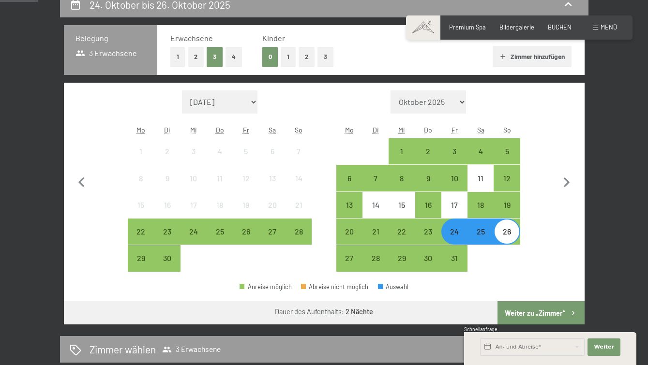
click at [529, 312] on button "Weiter zu „Zimmer“" at bounding box center [541, 313] width 87 height 23
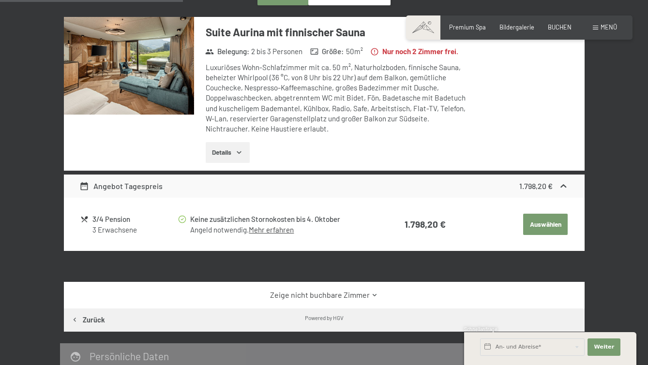
scroll to position [282, 0]
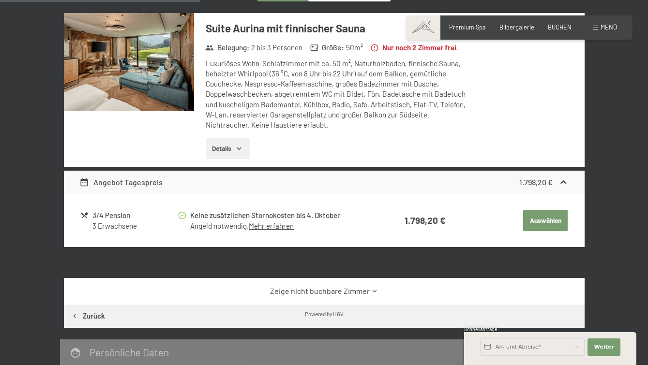
click at [274, 230] on link "Mehr erfahren" at bounding box center [271, 226] width 45 height 9
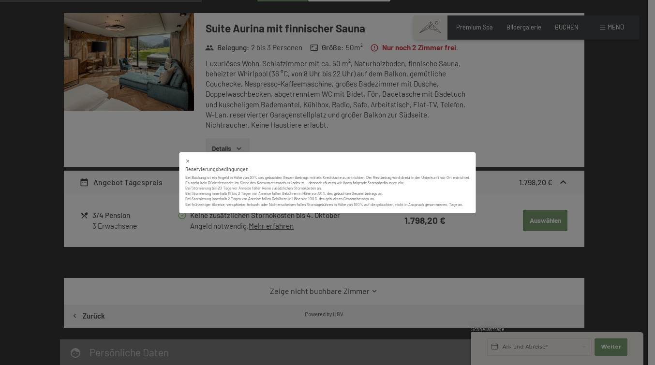
click at [455, 152] on div "Reservierungsbedingungen Bei Buchung ist ein Angeld in Höhe von 30% des gebucht…" at bounding box center [328, 182] width 297 height 61
drag, startPoint x: 465, startPoint y: 155, endPoint x: 392, endPoint y: 130, distance: 76.7
click at [463, 155] on div "Reservierungsbedingungen Bei Buchung ist ein Angeld in Höhe von 30% des gebucht…" at bounding box center [328, 182] width 297 height 61
drag, startPoint x: 347, startPoint y: 126, endPoint x: 338, endPoint y: 131, distance: 10.4
click at [346, 127] on div "Reservierungsbedingungen Bei Buchung ist ein Angeld in Höhe von 30% des gebucht…" at bounding box center [327, 182] width 655 height 365
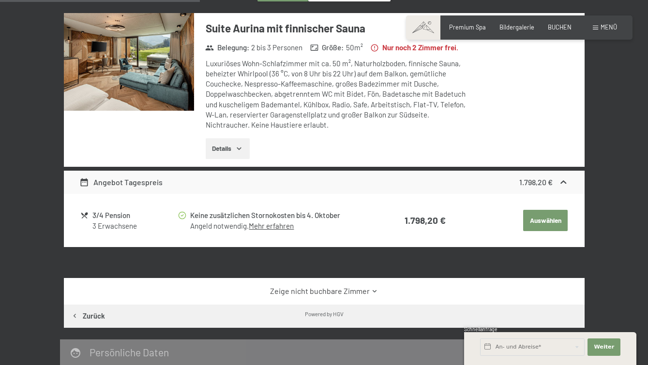
click at [213, 158] on button "Details" at bounding box center [228, 148] width 44 height 21
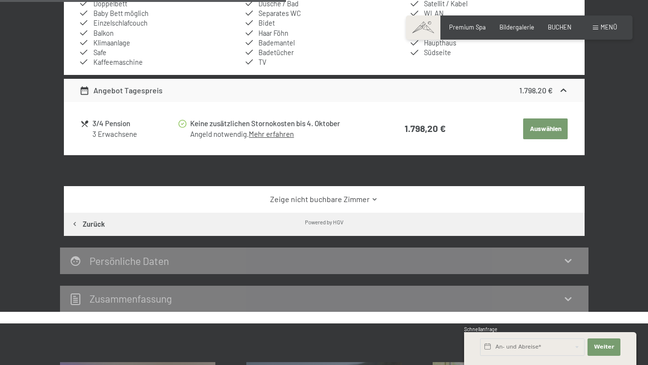
scroll to position [572, 0]
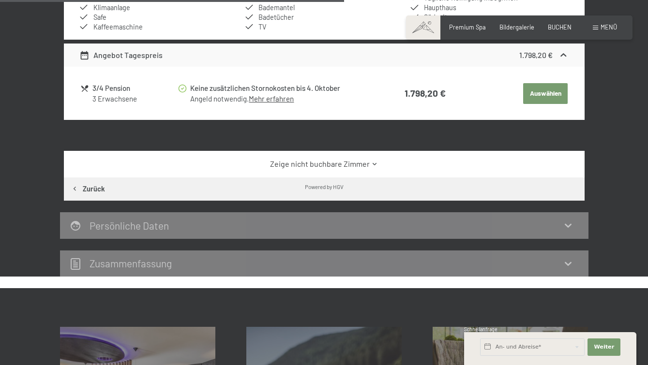
drag, startPoint x: 172, startPoint y: 246, endPoint x: 175, endPoint y: 238, distance: 8.9
click at [172, 239] on div "Persönliche Daten" at bounding box center [324, 226] width 529 height 27
click at [179, 233] on div "Persönliche Daten" at bounding box center [324, 226] width 509 height 14
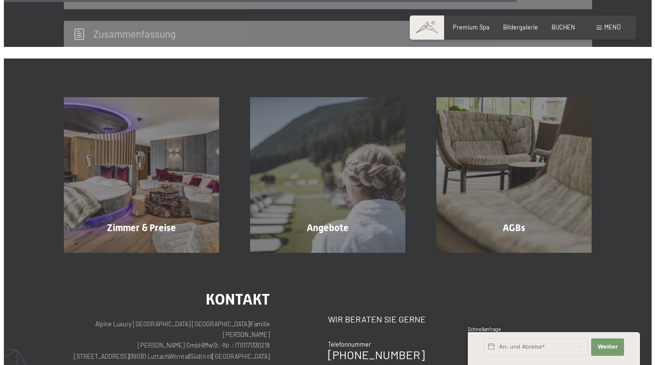
scroll to position [787, 0]
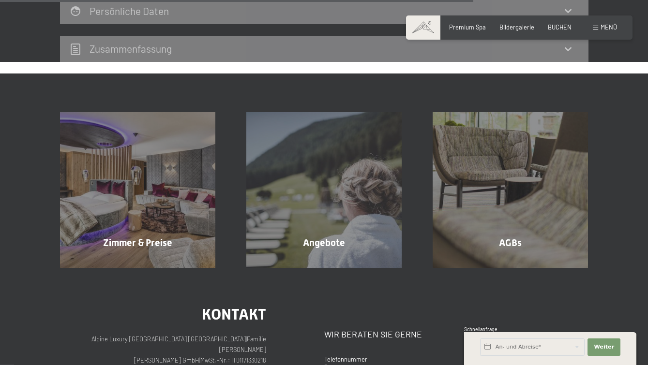
click at [604, 26] on span "Menü" at bounding box center [609, 27] width 16 height 8
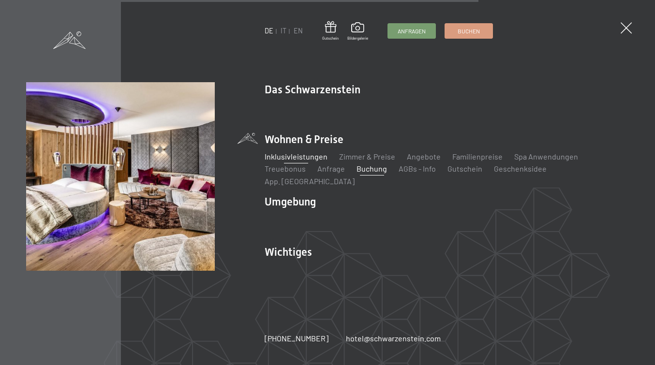
click at [285, 161] on link "Inklusivleistungen" at bounding box center [296, 156] width 63 height 9
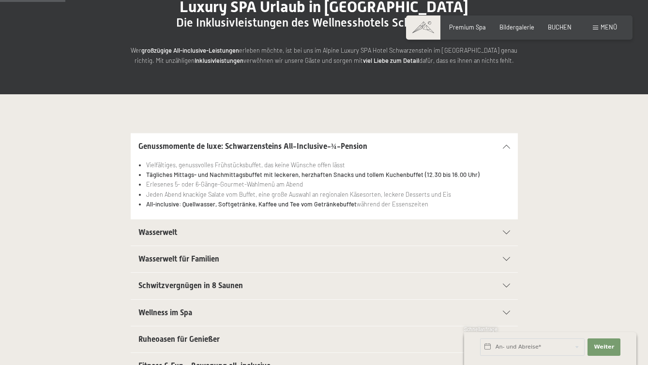
scroll to position [145, 0]
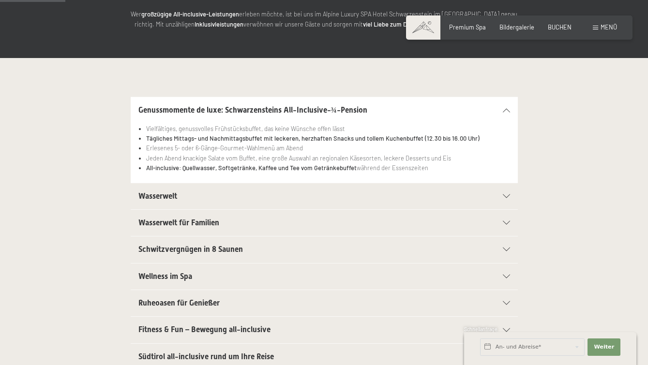
click at [223, 188] on div "Wasserwelt" at bounding box center [324, 196] width 372 height 26
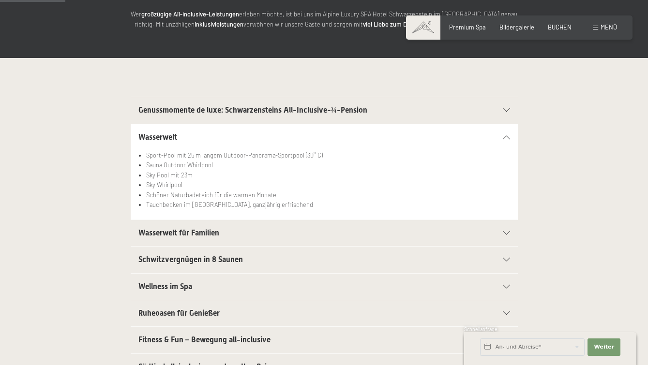
click at [190, 229] on span "Wasserwelt für Familien" at bounding box center [178, 232] width 81 height 9
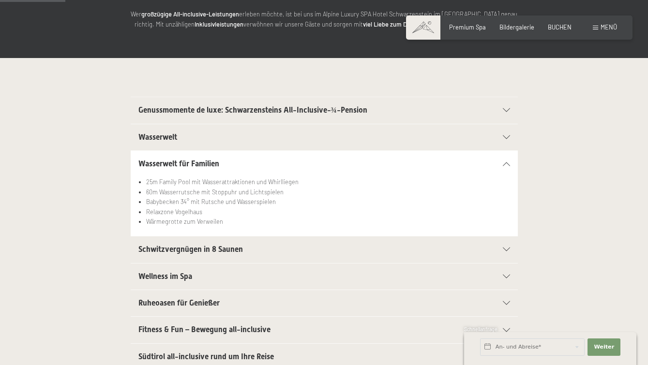
click at [203, 248] on span "Schwitzvergnügen in 8 Saunen" at bounding box center [190, 249] width 105 height 9
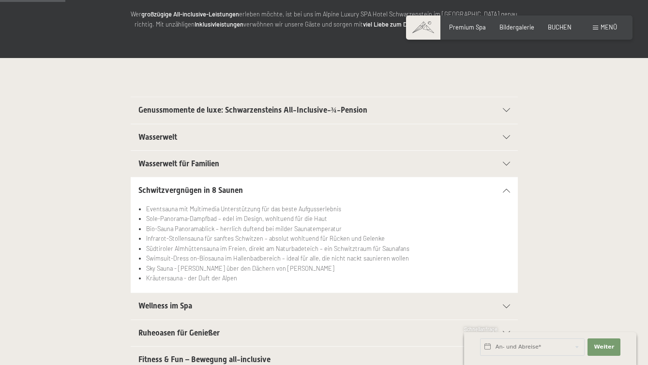
click at [180, 311] on h2 "Wellness im Spa" at bounding box center [305, 306] width 334 height 11
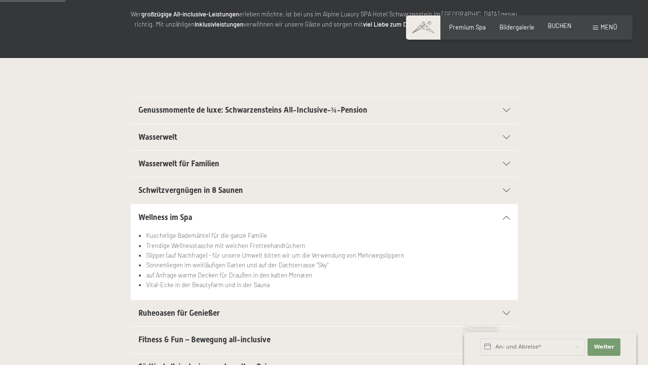
click at [556, 25] on span "BUCHEN" at bounding box center [560, 26] width 24 height 8
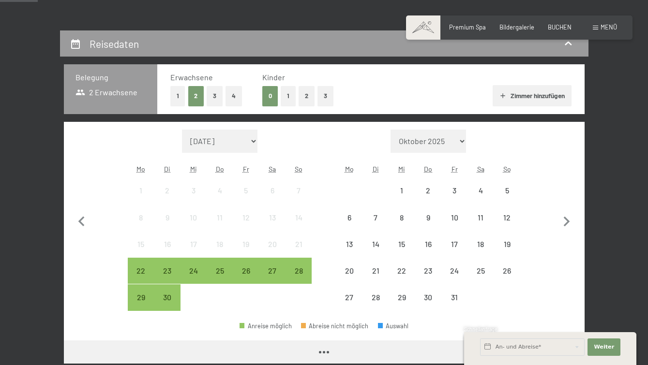
scroll to position [194, 0]
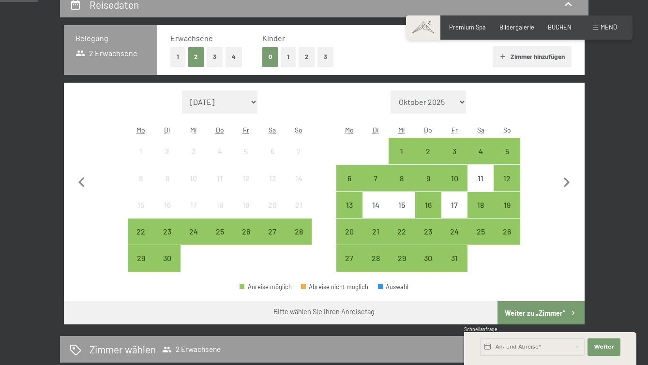
click at [208, 58] on button "3" at bounding box center [215, 57] width 16 height 20
click at [198, 58] on button "2" at bounding box center [196, 57] width 16 height 20
click at [451, 148] on div "3" at bounding box center [454, 160] width 24 height 24
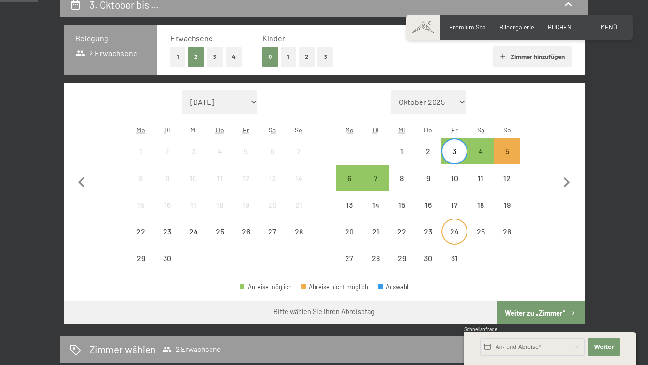
click at [460, 224] on div "24" at bounding box center [454, 232] width 24 height 24
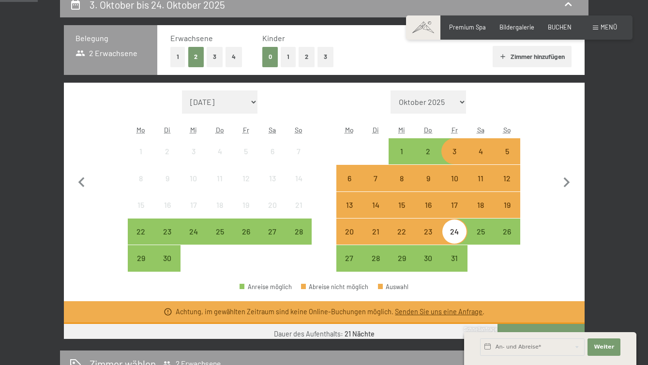
click at [459, 234] on div "24" at bounding box center [454, 240] width 24 height 24
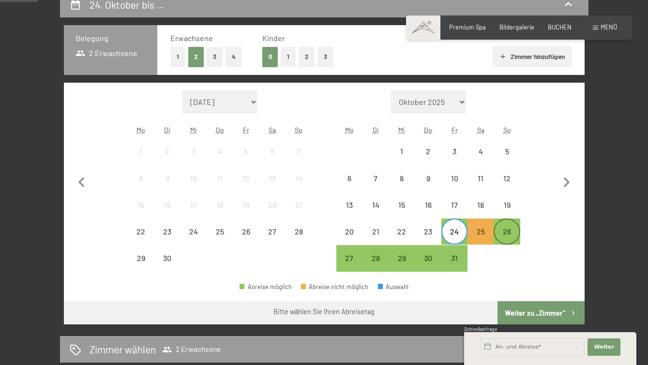
click at [505, 238] on div "26" at bounding box center [507, 240] width 24 height 24
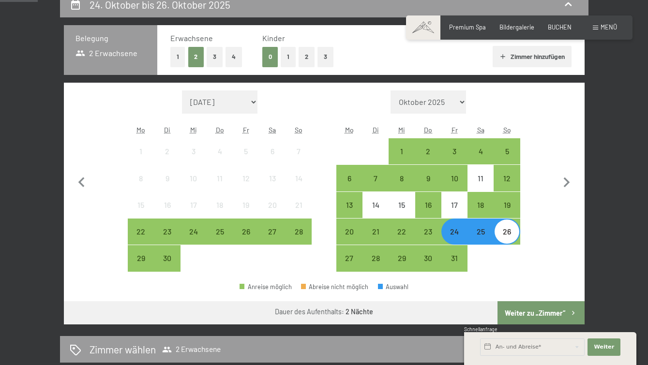
click at [537, 315] on button "Weiter zu „Zimmer“" at bounding box center [541, 313] width 87 height 23
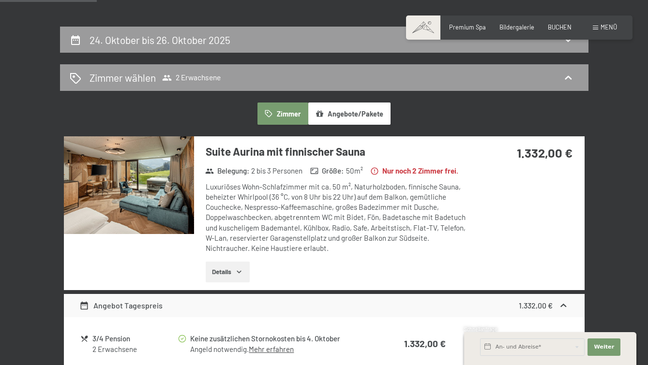
scroll to position [137, 0]
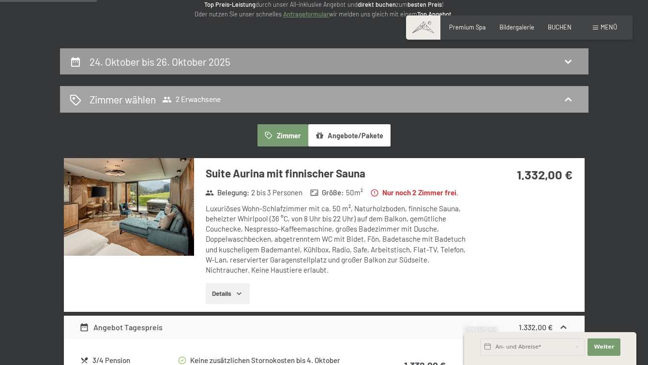
click at [194, 96] on span "2 Erwachsene" at bounding box center [191, 100] width 59 height 10
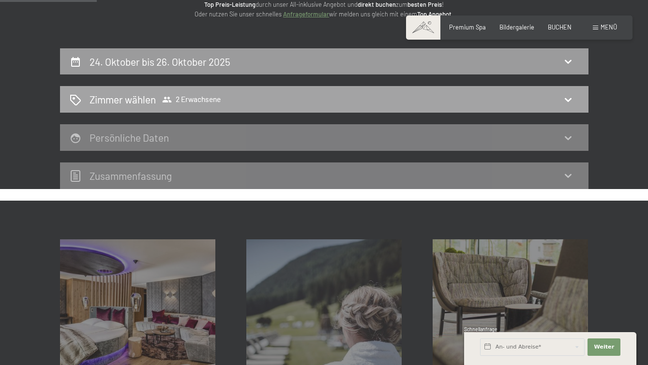
click at [203, 96] on span "2 Erwachsene" at bounding box center [191, 100] width 59 height 10
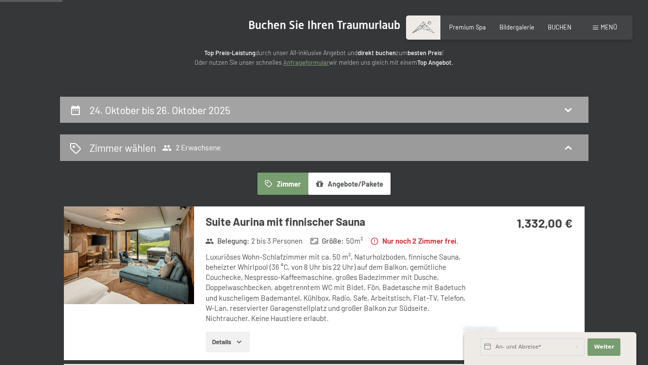
click at [209, 99] on div "24. Oktober bis 26. Oktober 2025" at bounding box center [324, 110] width 529 height 27
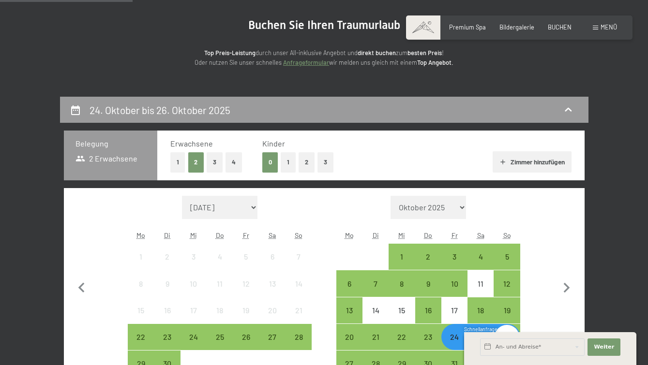
scroll to position [185, 0]
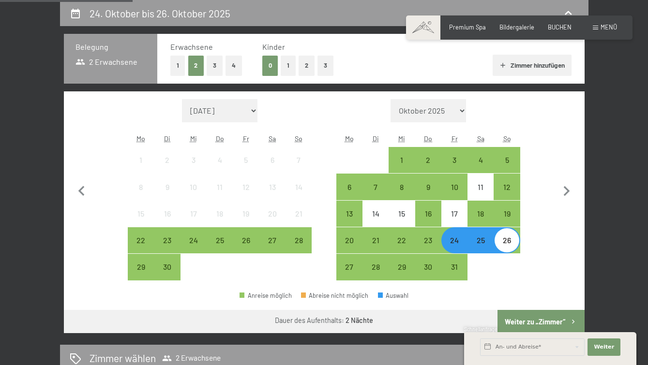
click at [217, 61] on button "3" at bounding box center [215, 66] width 16 height 20
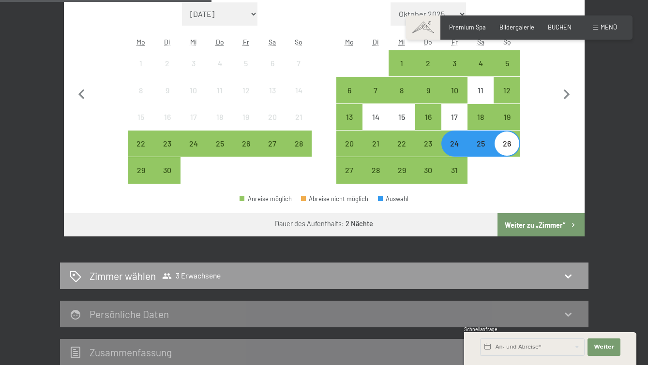
click at [547, 228] on button "Weiter zu „Zimmer“" at bounding box center [541, 224] width 87 height 23
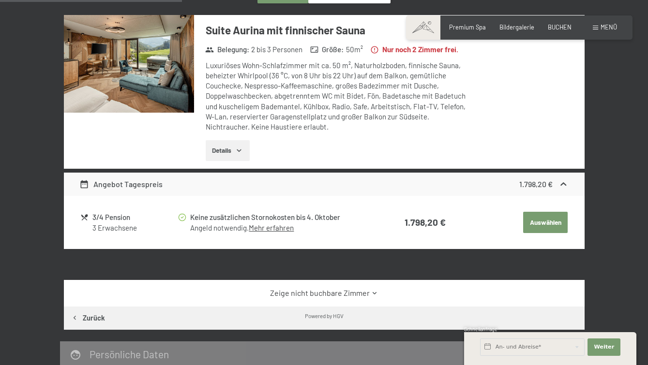
scroll to position [282, 0]
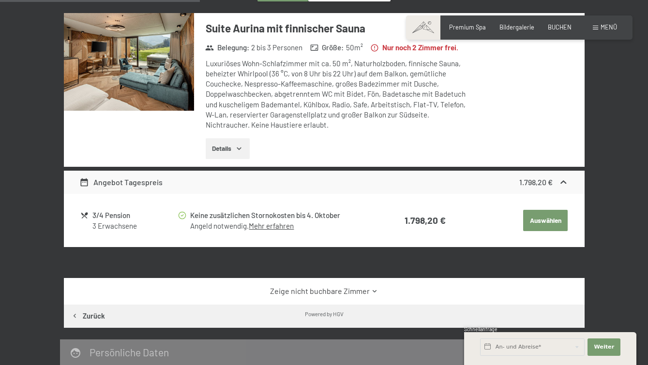
click at [540, 231] on button "Auswählen" at bounding box center [545, 220] width 45 height 21
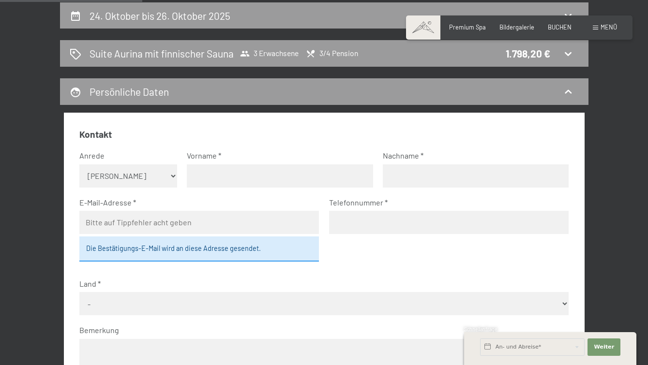
scroll to position [0, 0]
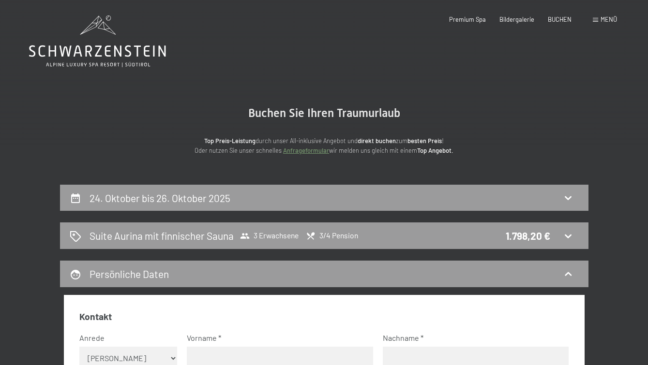
click at [110, 43] on icon at bounding box center [97, 41] width 137 height 52
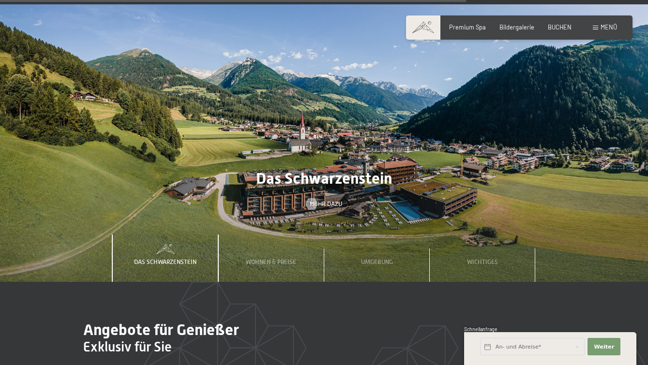
scroll to position [2517, 0]
